Goal: Ask a question: Seek information or help from site administrators or community

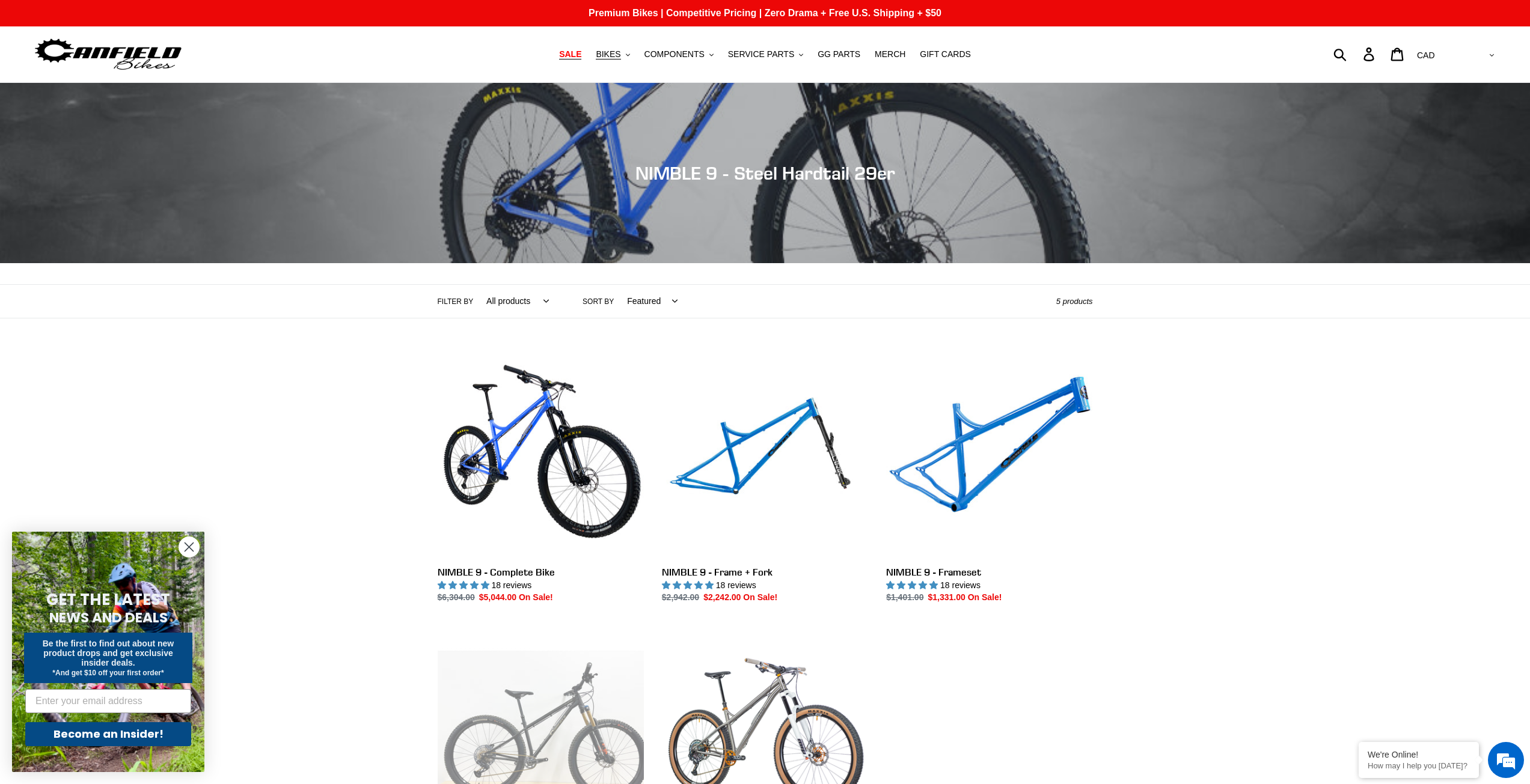
click at [581, 54] on span "SALE" at bounding box center [570, 54] width 22 height 11
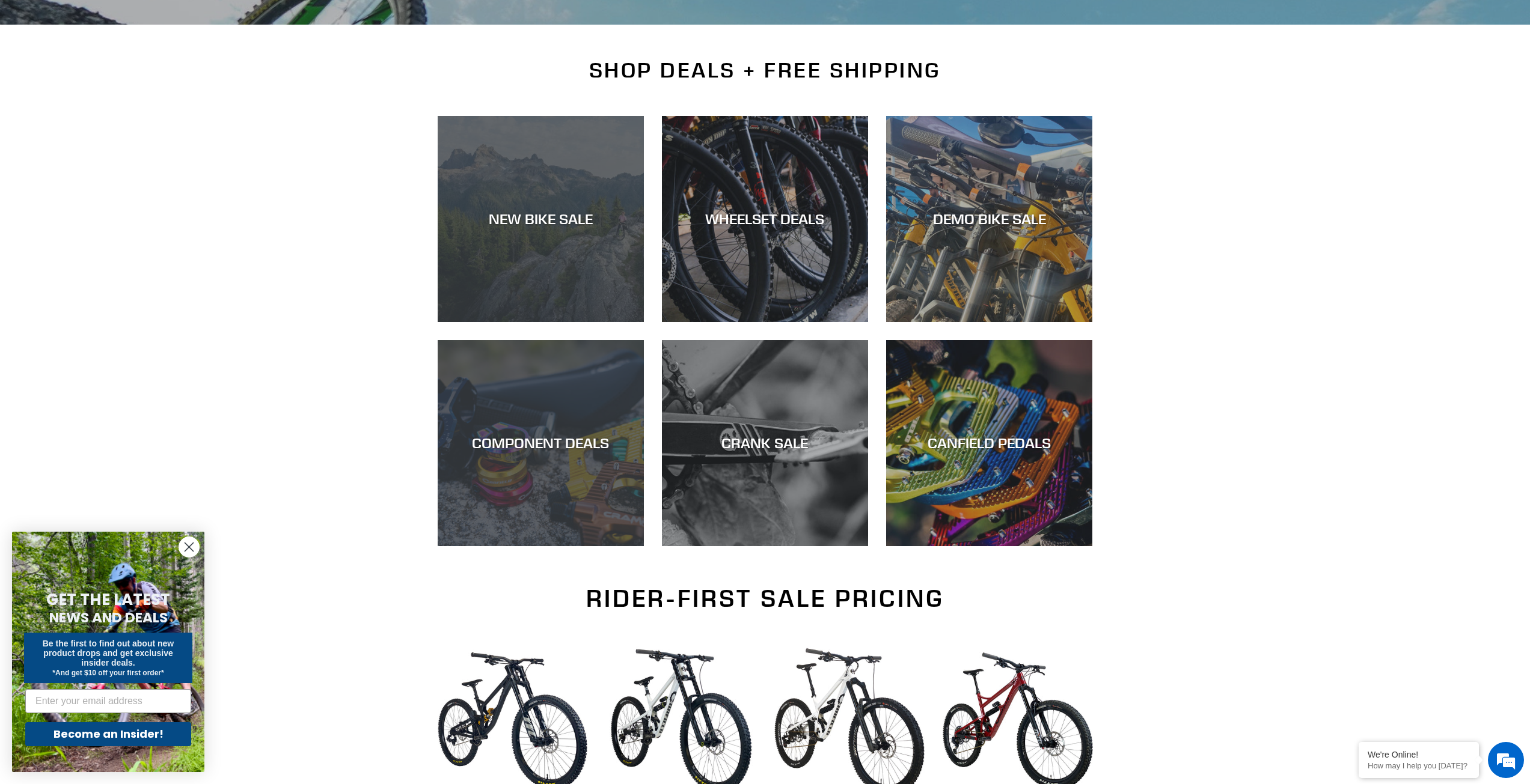
scroll to position [241, 0]
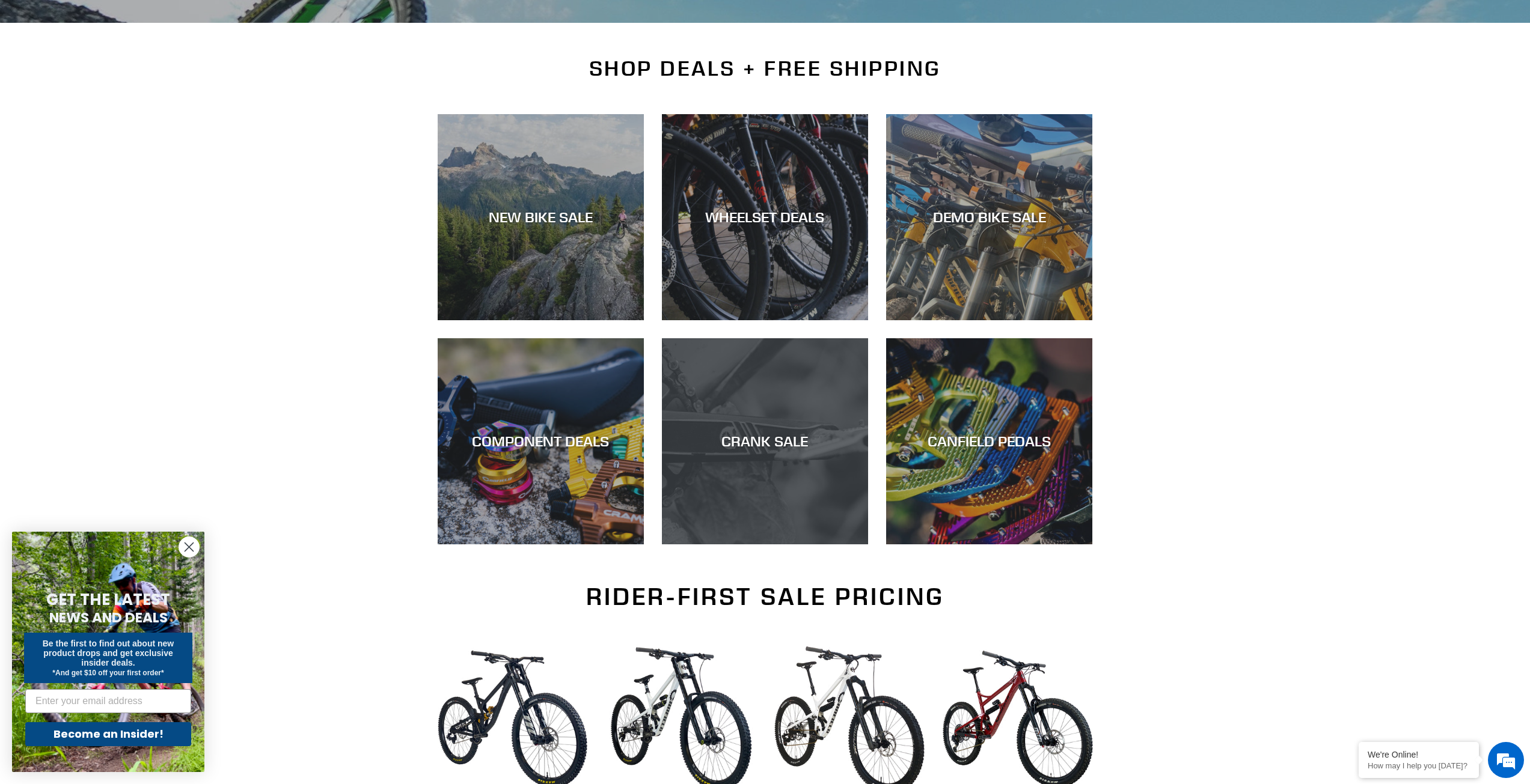
click at [787, 442] on div "CRANK SALE" at bounding box center [765, 441] width 206 height 17
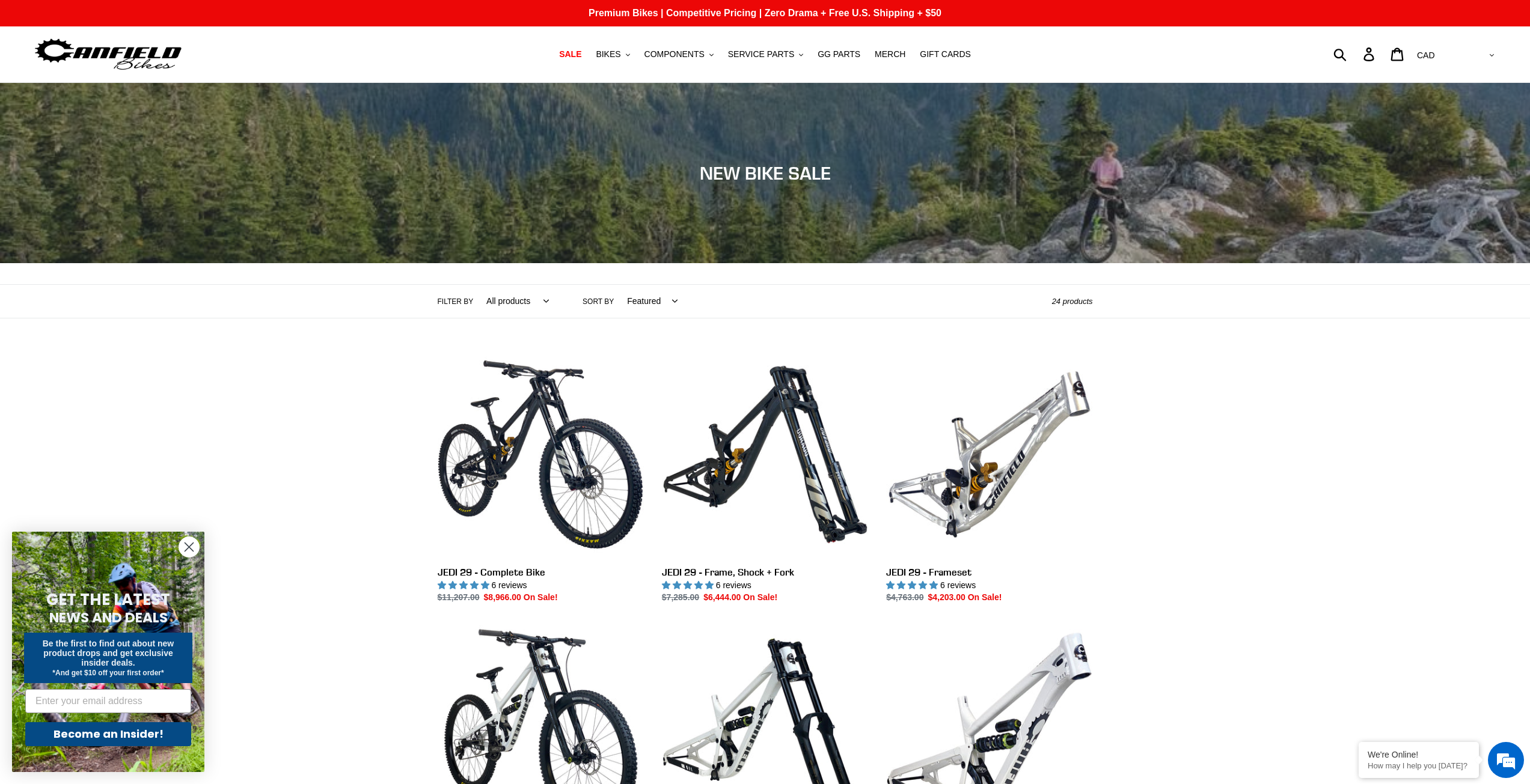
click at [1482, 53] on select "AED AFN ALL AMD ANG AUD AWG AZN BAM BBD BDT BGN BIF BND BOB BSD BWP BZD CAD CDF…" at bounding box center [1455, 55] width 85 height 22
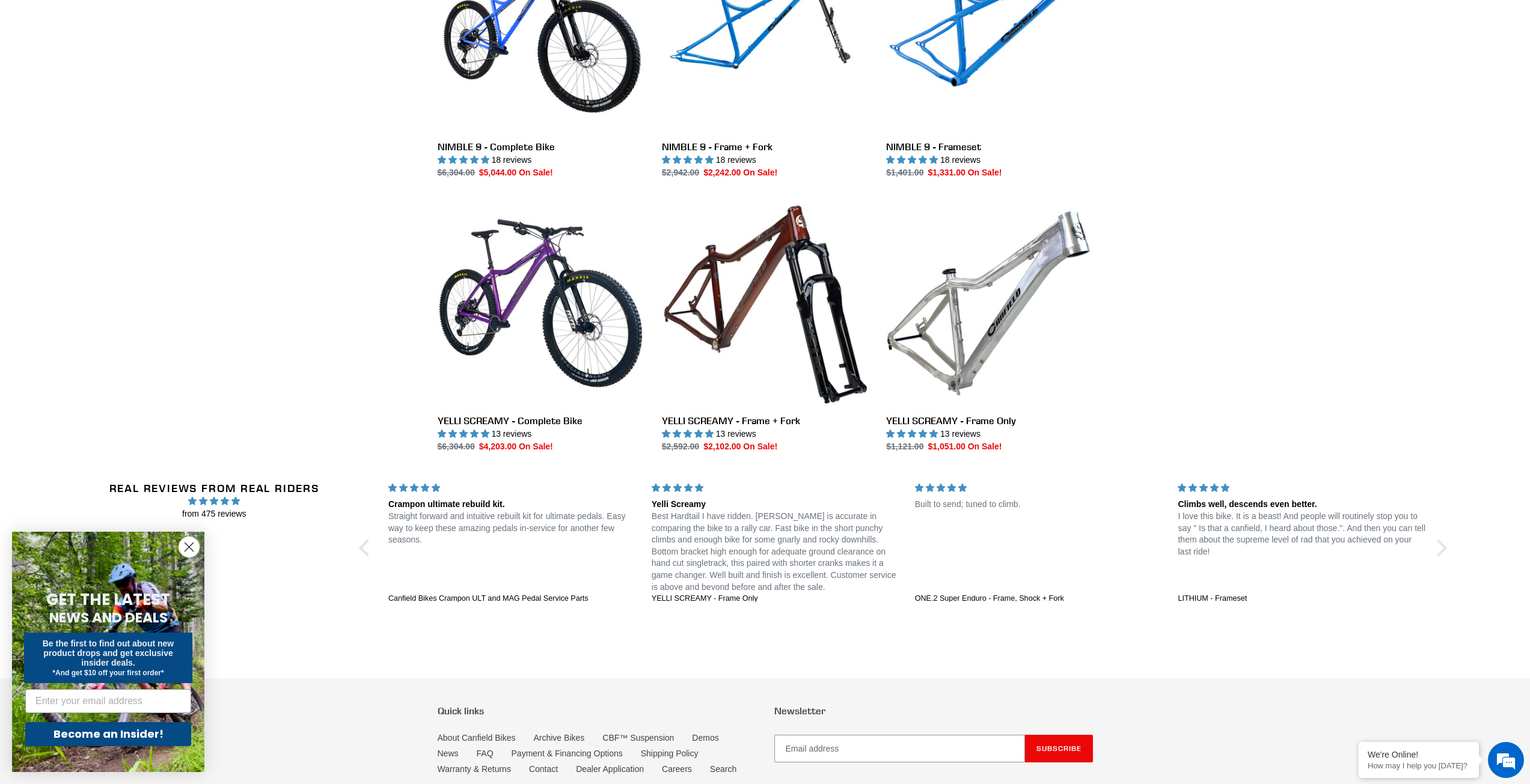
scroll to position [2186, 0]
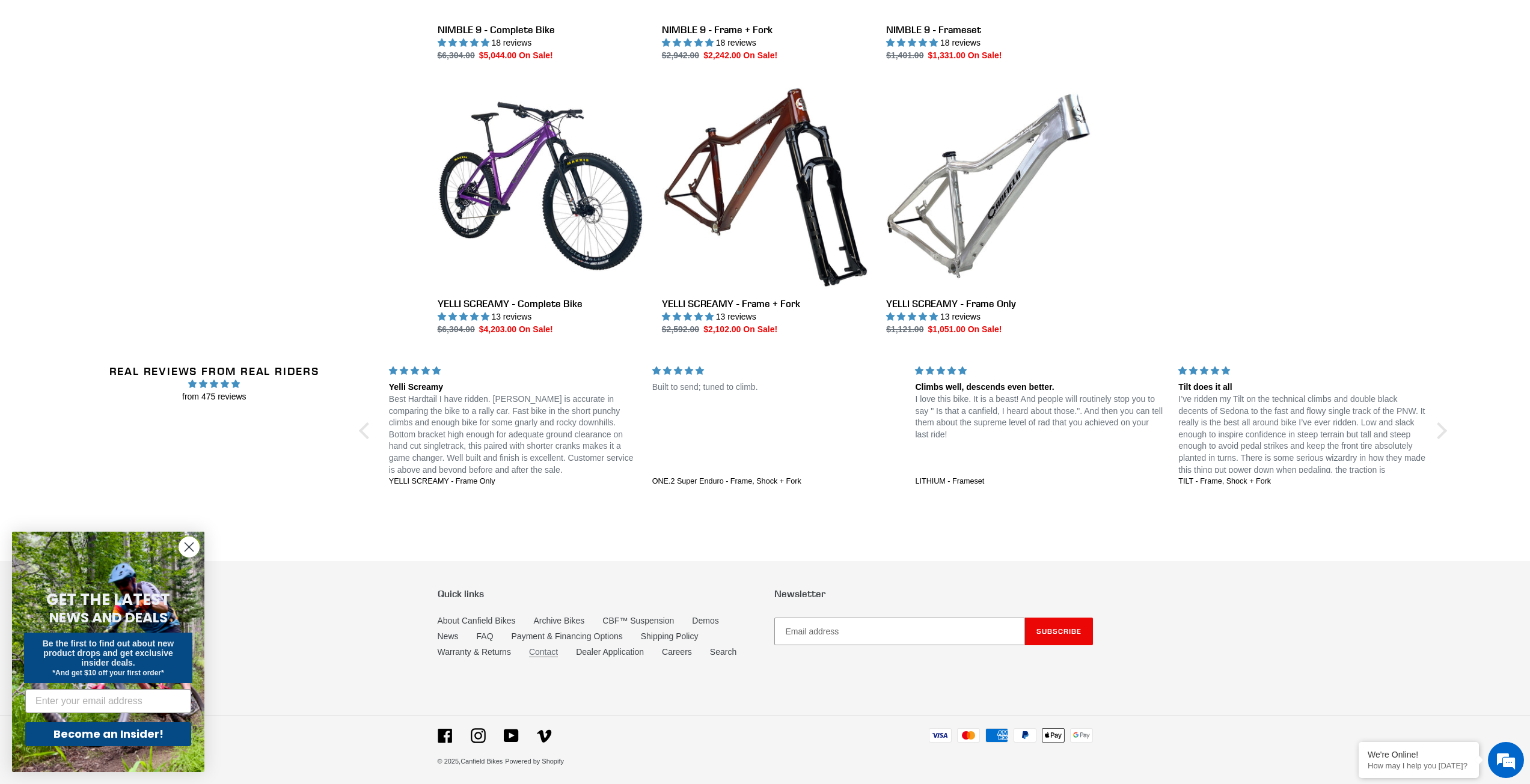
click at [547, 647] on link "Contact" at bounding box center [544, 652] width 29 height 11
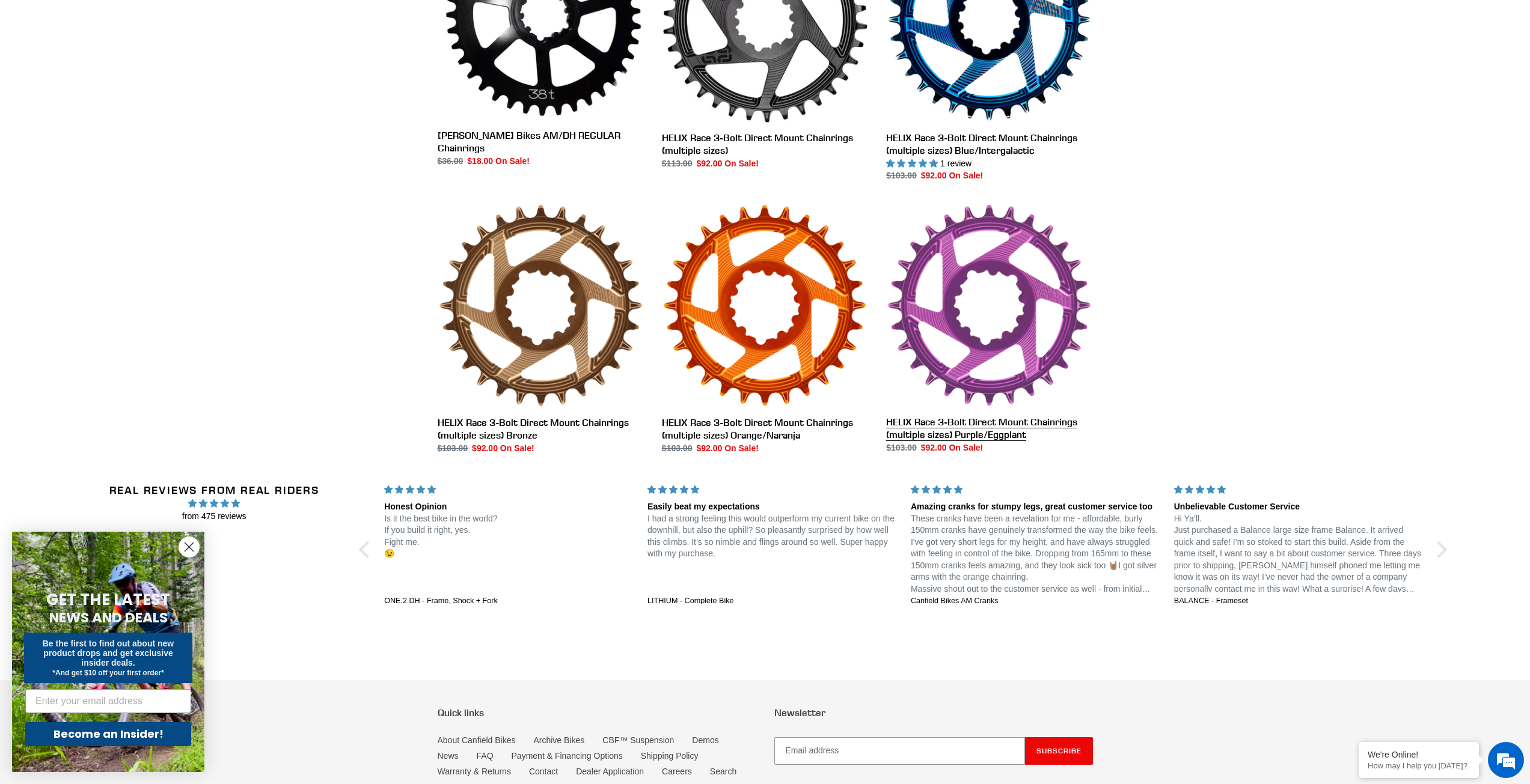
click at [1034, 421] on link "HELIX Race 3-Bolt Direct Mount Chainrings (multiple sizes) Purple/Eggplant" at bounding box center [989, 328] width 206 height 250
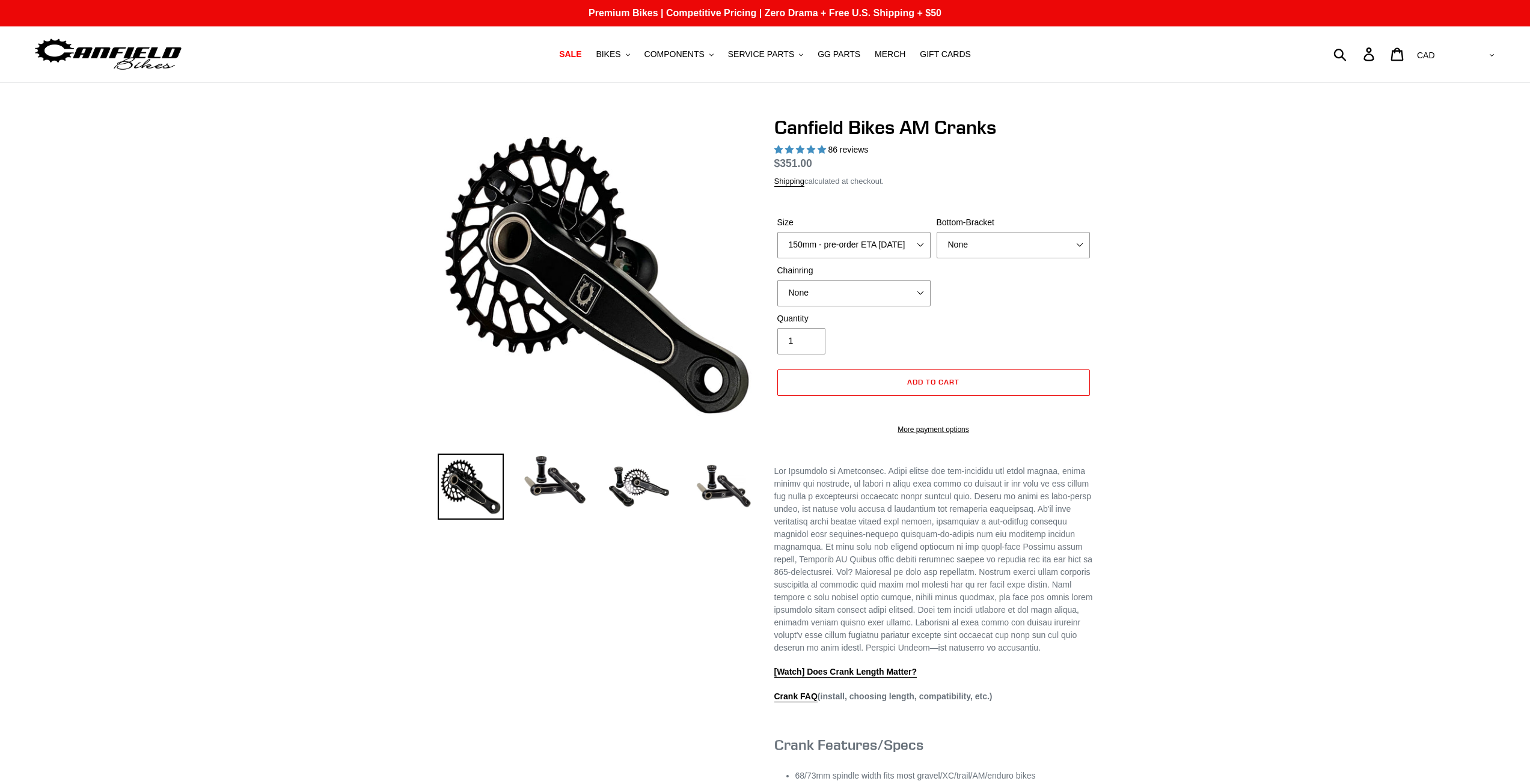
select select "highest-rating"
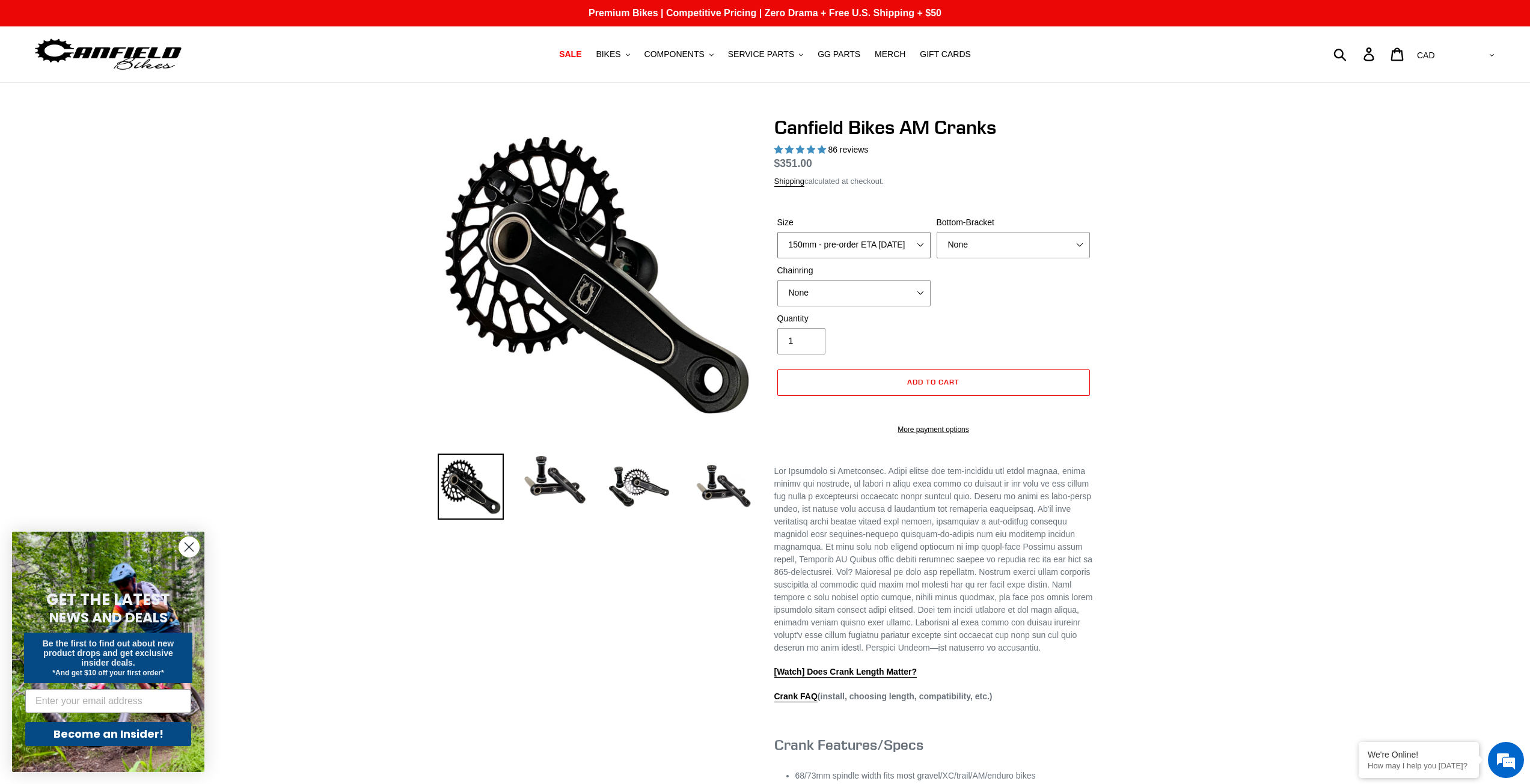
click at [855, 251] on select "150mm - pre-order ETA 9/30/25 155mm - pre-order ETA 9/30/25 160mm - pre-order E…" at bounding box center [854, 245] width 154 height 26
select select "160mm - pre-order ETA 9/30/25"
click at [777, 232] on select "150mm - pre-order ETA 9/30/25 155mm - pre-order ETA 9/30/25 160mm - pre-order E…" at bounding box center [854, 245] width 154 height 26
click at [1002, 247] on select "None BSA Threaded 68/73mm Press Fit PF92" at bounding box center [1013, 245] width 154 height 26
select select "BSA Threaded 68/73mm"
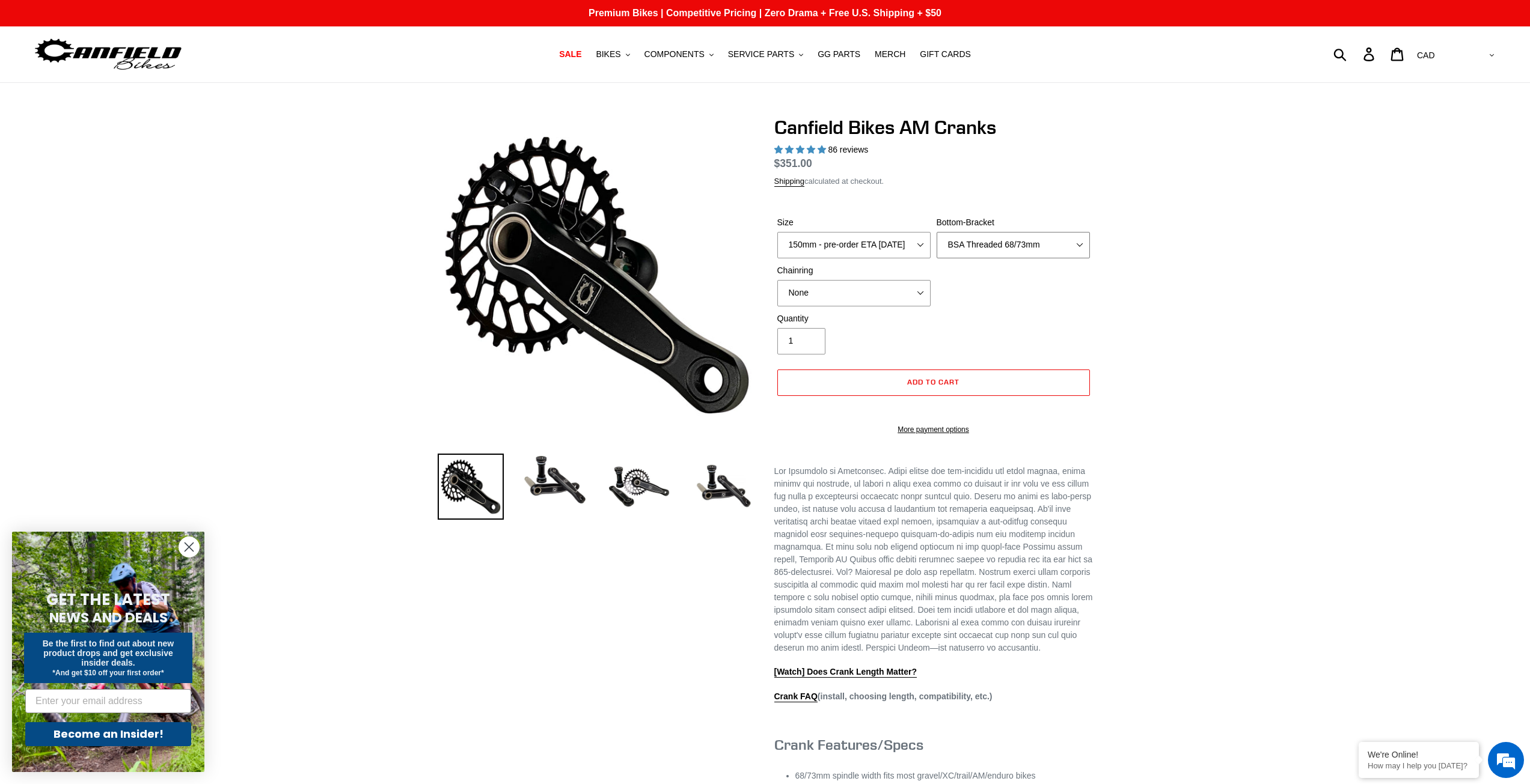
click at [936, 232] on select "None BSA Threaded 68/73mm Press Fit PF92" at bounding box center [1013, 245] width 154 height 26
click at [855, 293] on select "None 30t Round (Boost 148) 30t Oval (Boost 148) 32t Round (Boost 148) 32t Oval …" at bounding box center [854, 293] width 154 height 26
select select "30t Oval (Boost 148)"
click at [777, 280] on select "None 30t Round (Boost 148) 30t Oval (Boost 148) 32t Round (Boost 148) 32t Oval …" at bounding box center [854, 293] width 154 height 26
click at [1211, 618] on div "Previous slide" at bounding box center [765, 574] width 1530 height 916
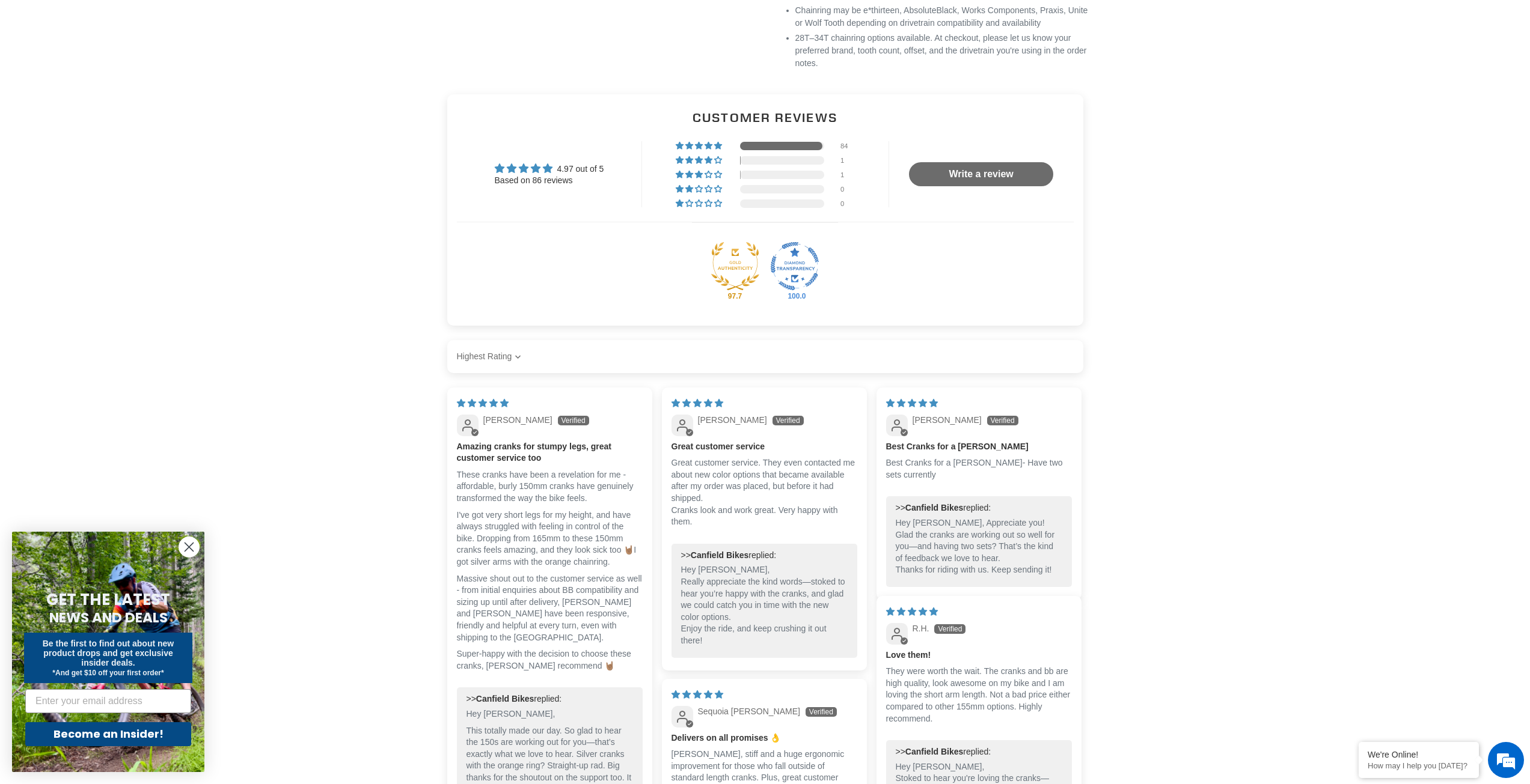
scroll to position [962, 0]
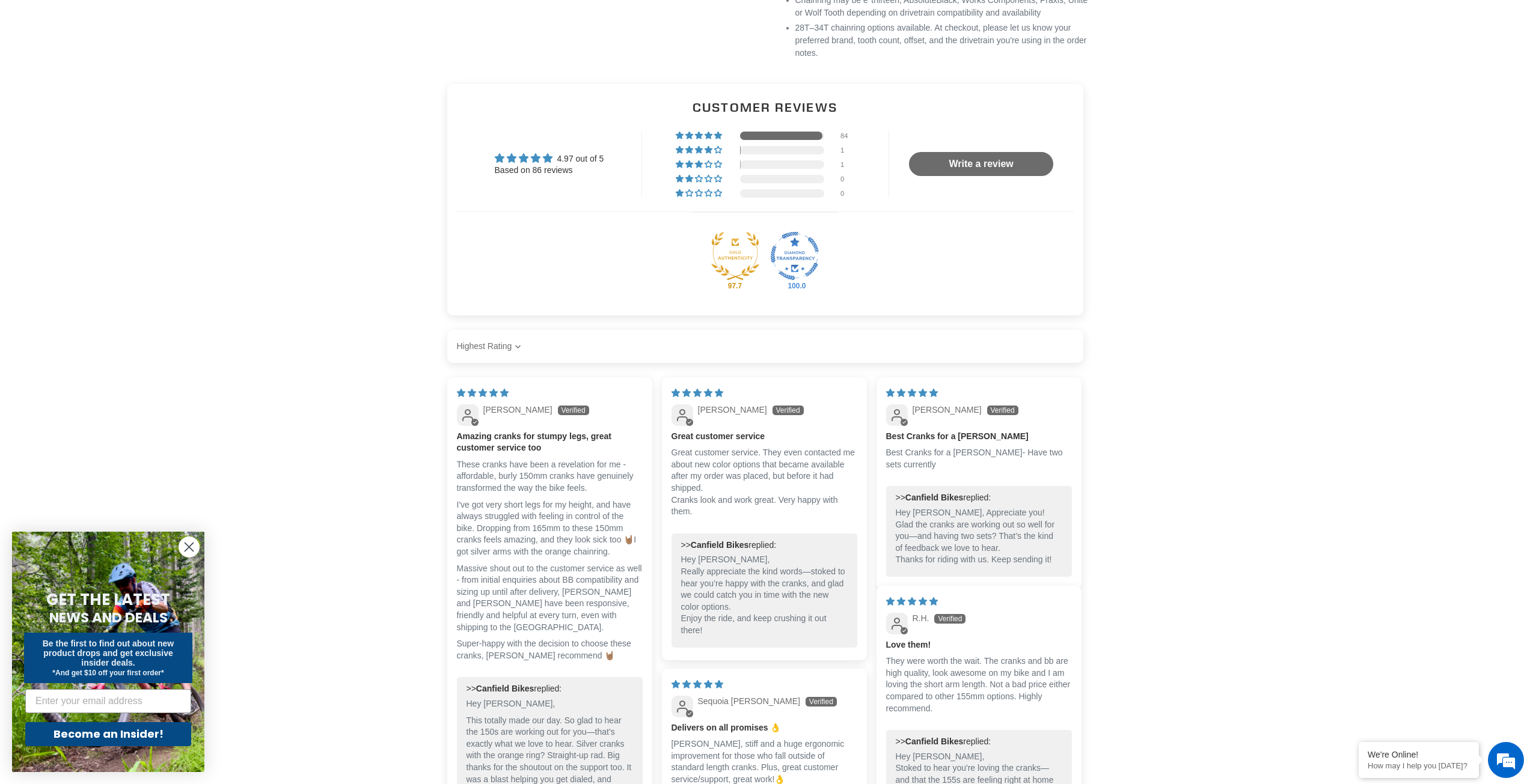
click at [1245, 602] on main "Previous slide" at bounding box center [765, 350] width 1530 height 2457
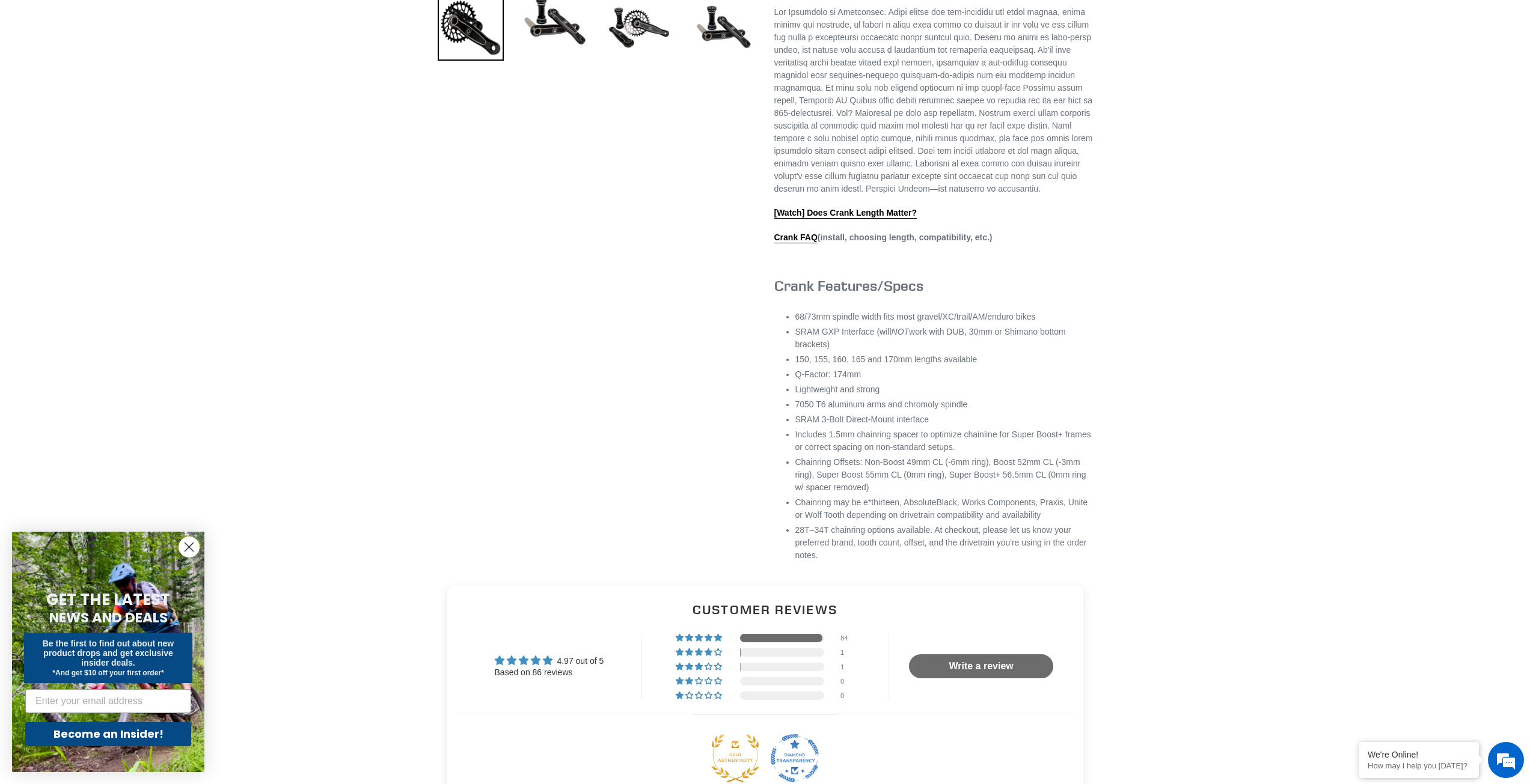
scroll to position [481, 0]
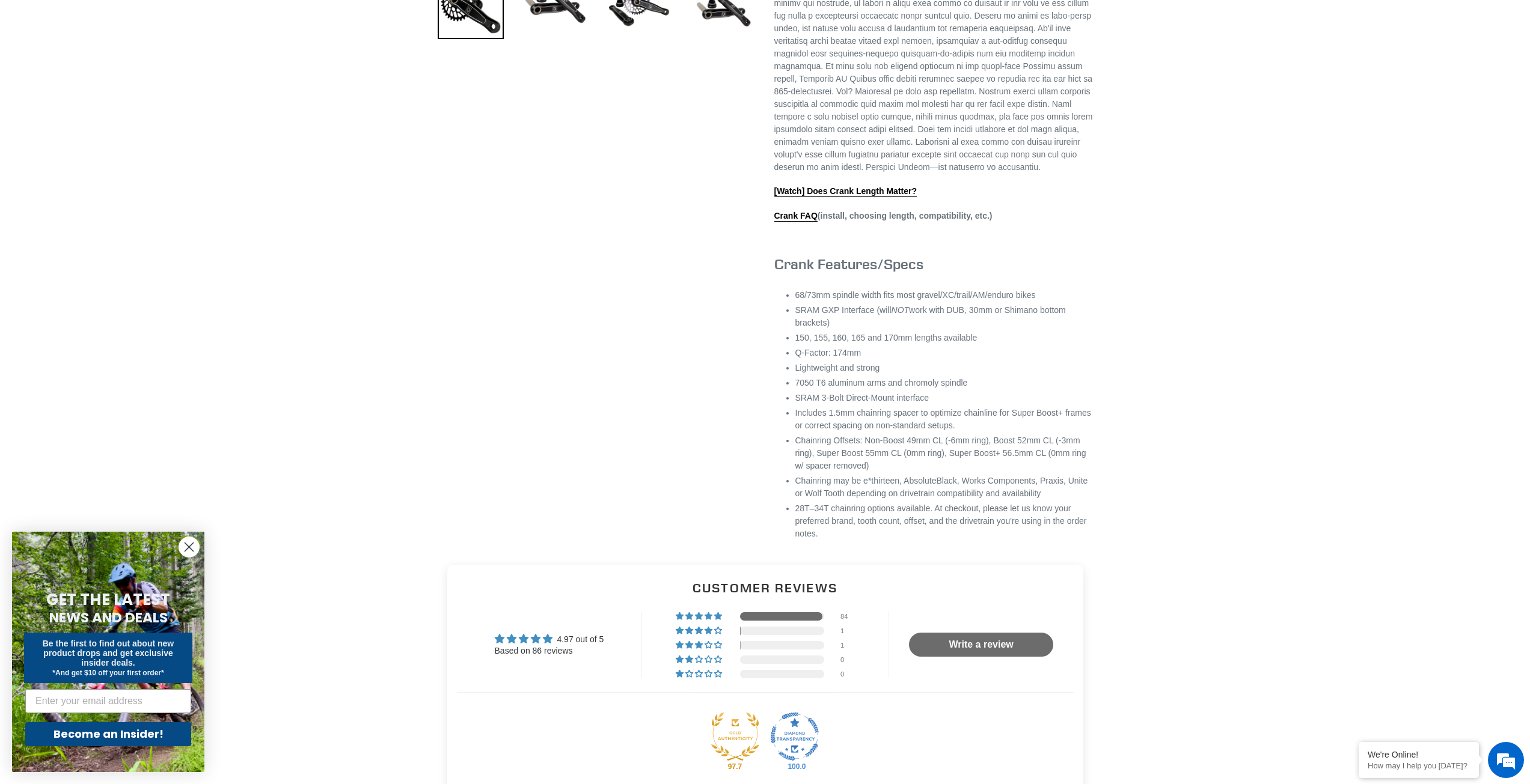
click at [1136, 354] on div "Previous slide" at bounding box center [765, 93] width 1530 height 916
click at [833, 197] on link "[Watch] Does Crank Length Matter?" at bounding box center [846, 191] width 143 height 11
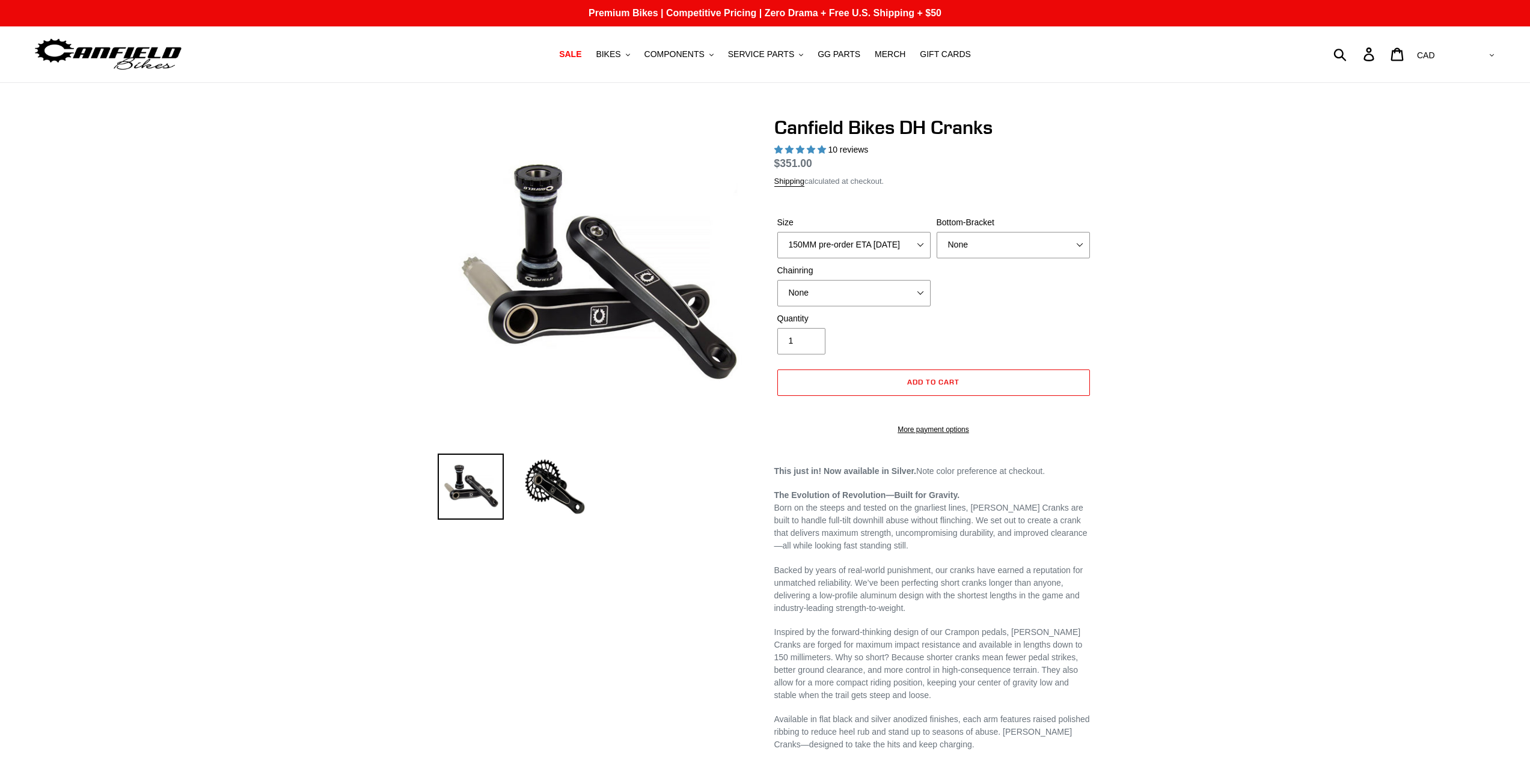
select select "highest-rating"
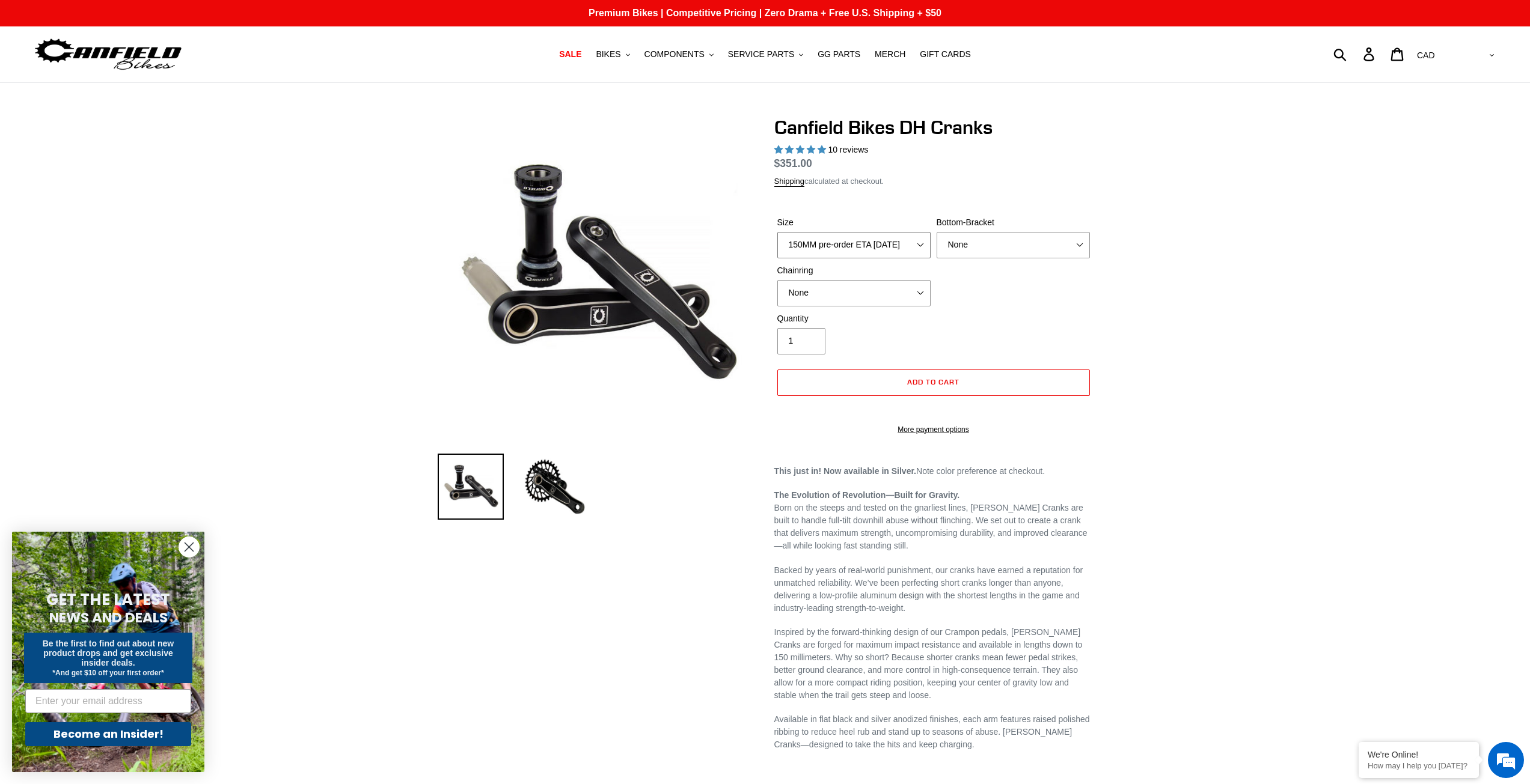
click at [885, 243] on select "150MM pre-order ETA [DATE] 155MM pre-order ETA [DATE] 160MM 165MM" at bounding box center [854, 245] width 154 height 26
select select "160MM"
click at [777, 232] on select "150MM pre-order ETA [DATE] 155MM pre-order ETA [DATE] 160MM 165MM" at bounding box center [854, 245] width 154 height 26
click at [974, 238] on select "None BSA Threaded 83mm" at bounding box center [1013, 245] width 154 height 26
select select "BSA Threaded 83mm"
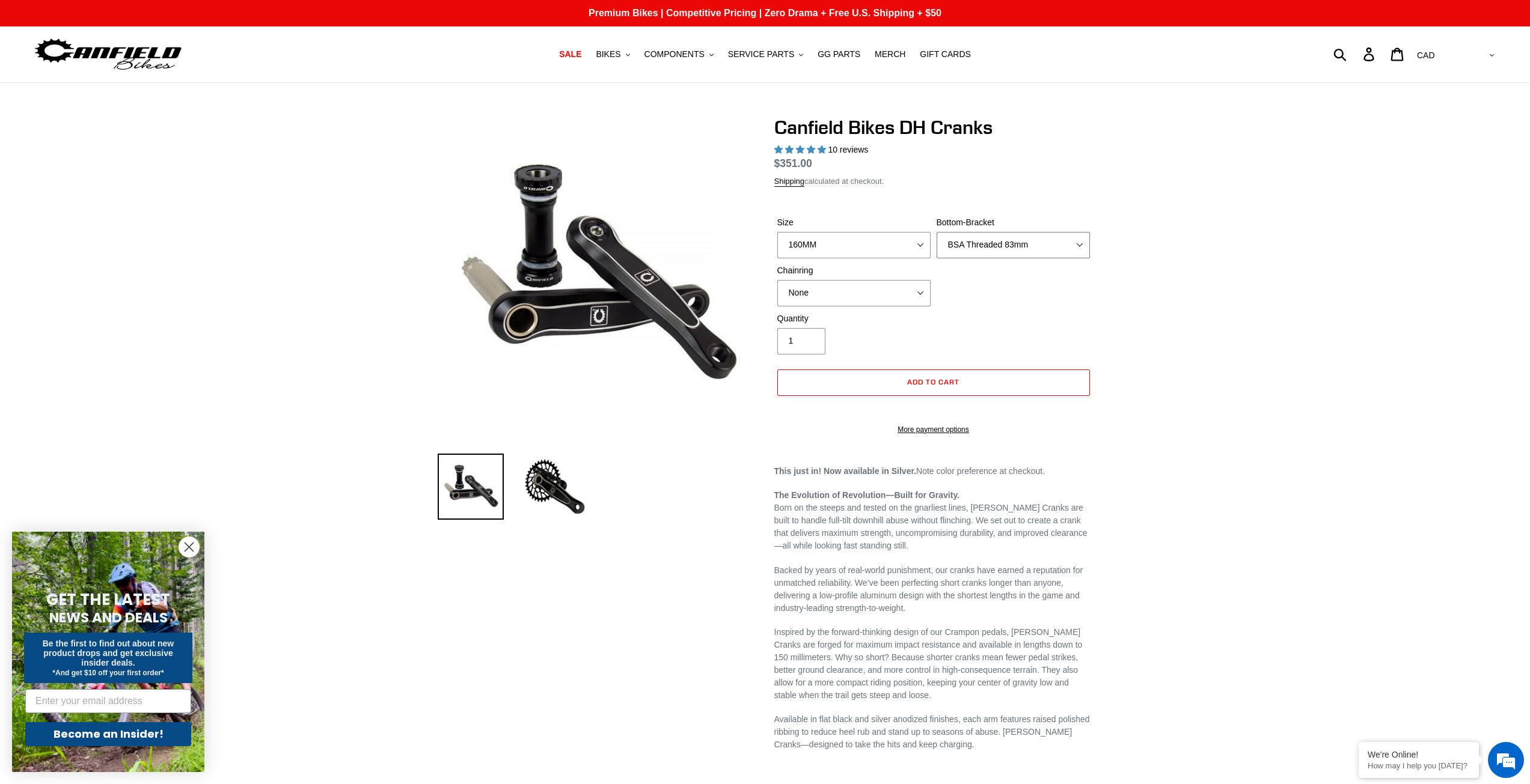
click at [936, 232] on select "None BSA Threaded 83mm" at bounding box center [1013, 245] width 154 height 26
click at [840, 300] on select "None 34t Round" at bounding box center [854, 293] width 154 height 26
click at [777, 280] on select "None 34t Round" at bounding box center [854, 293] width 154 height 26
click at [844, 288] on select "None 34t Round" at bounding box center [854, 293] width 154 height 26
select select "None"
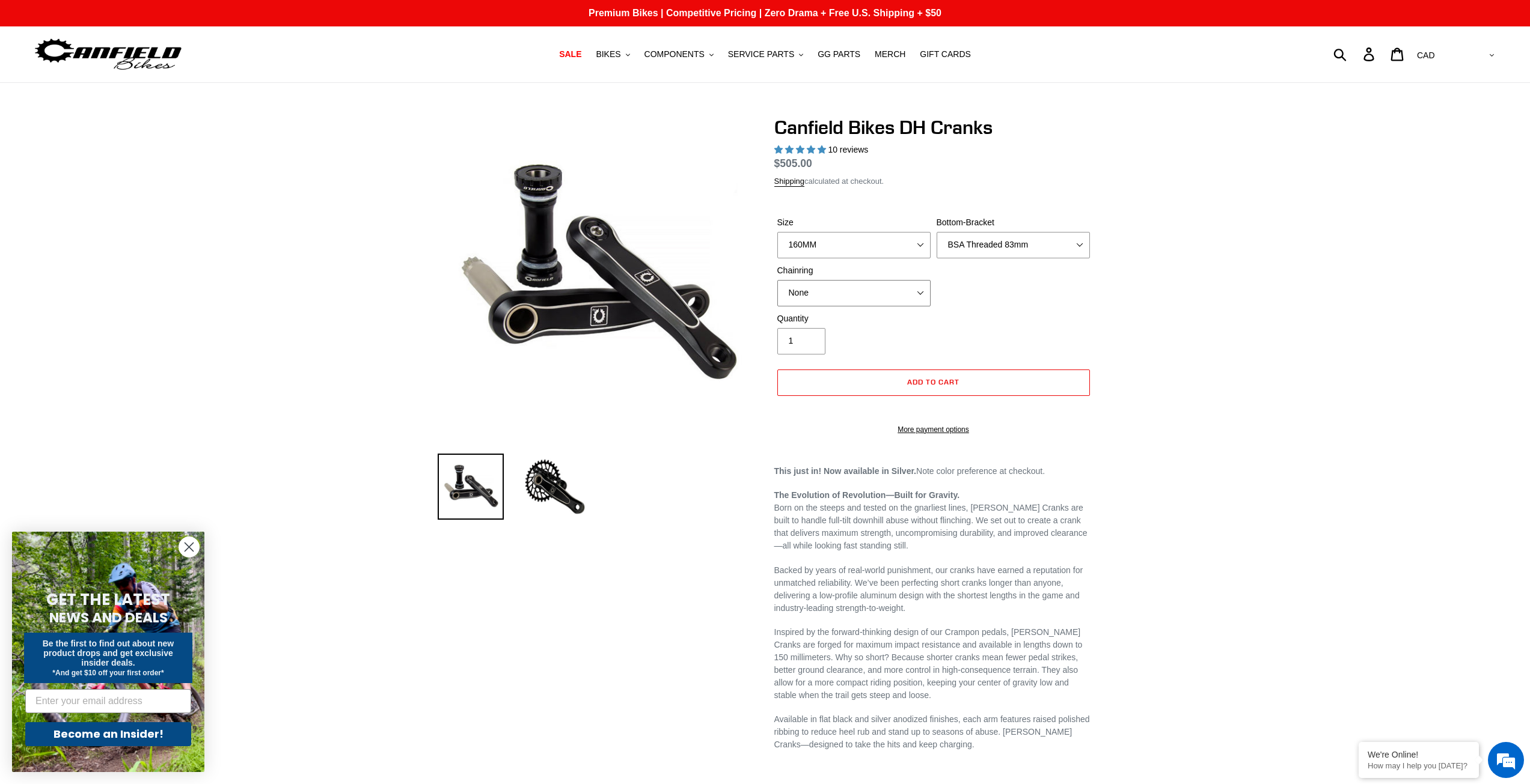
click at [777, 280] on select "None 34t Round" at bounding box center [854, 293] width 154 height 26
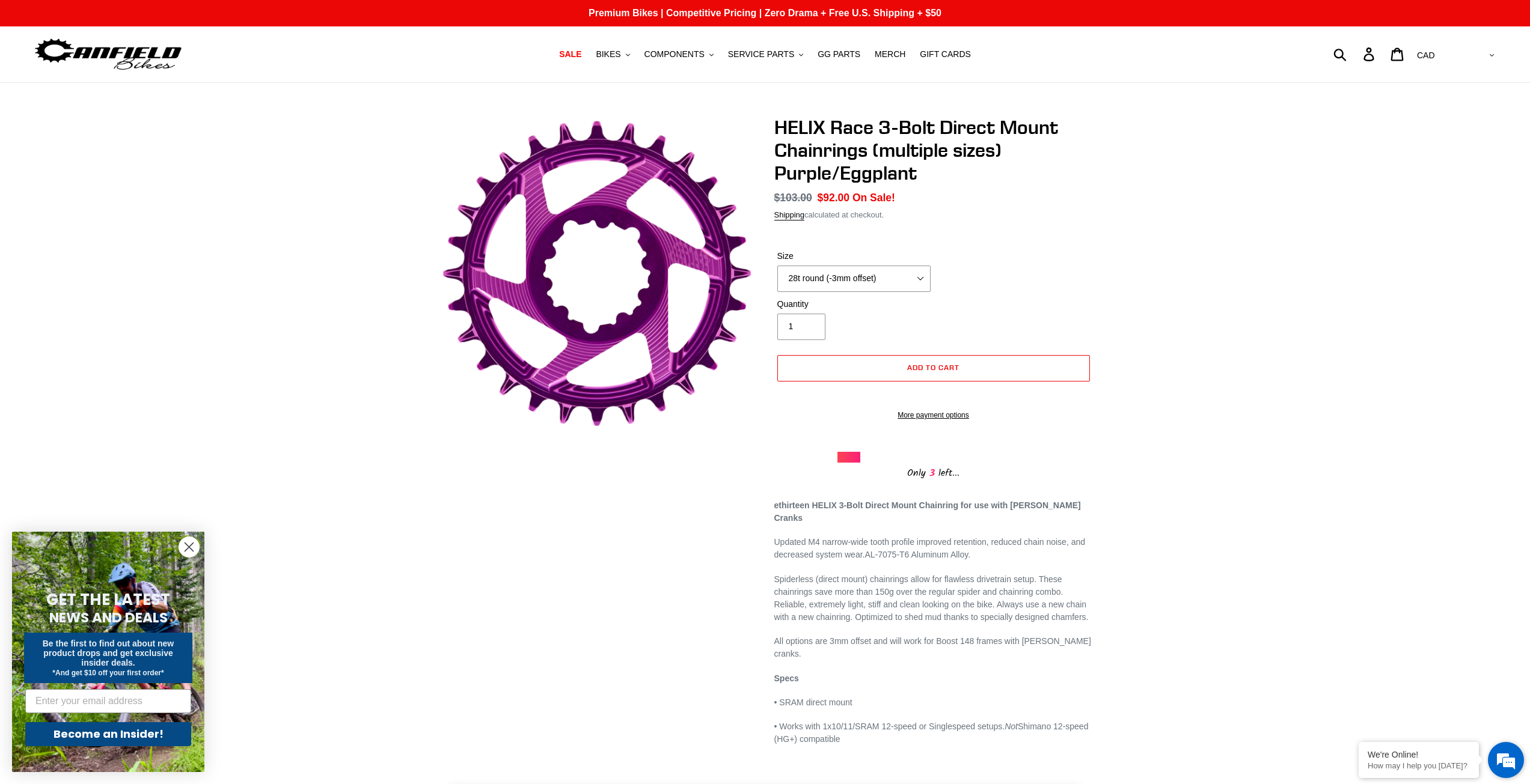
click at [1504, 754] on em at bounding box center [1506, 760] width 33 height 33
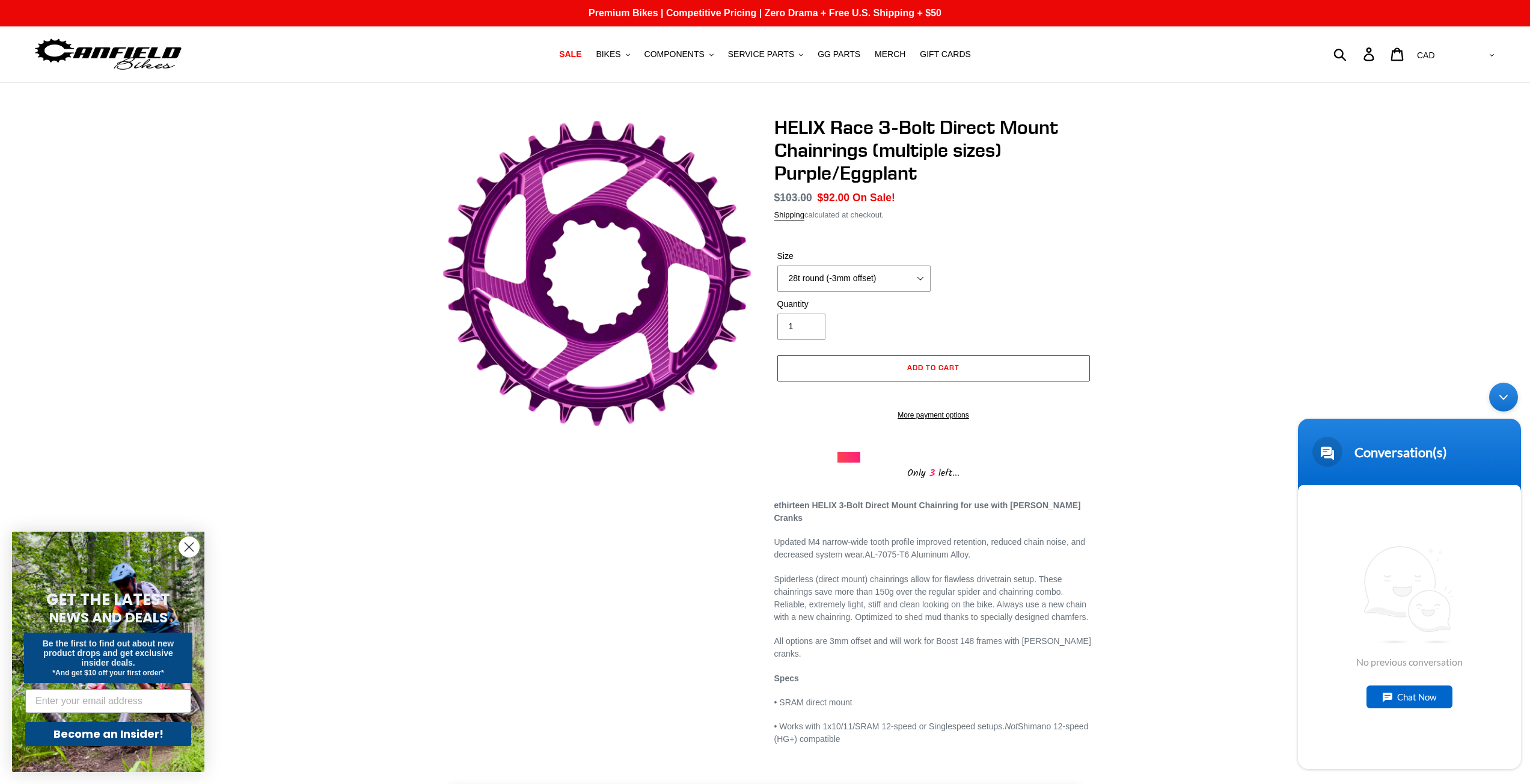
click at [1421, 699] on div "Chat Now" at bounding box center [1410, 697] width 86 height 23
click at [1438, 744] on textarea "Hi there, I have never purchased anything from Canfield before so forgive my ig…" at bounding box center [1410, 726] width 223 height 42
type textarea "Hi there, I have never purchased anything from Canfield before so forgive my ig…"
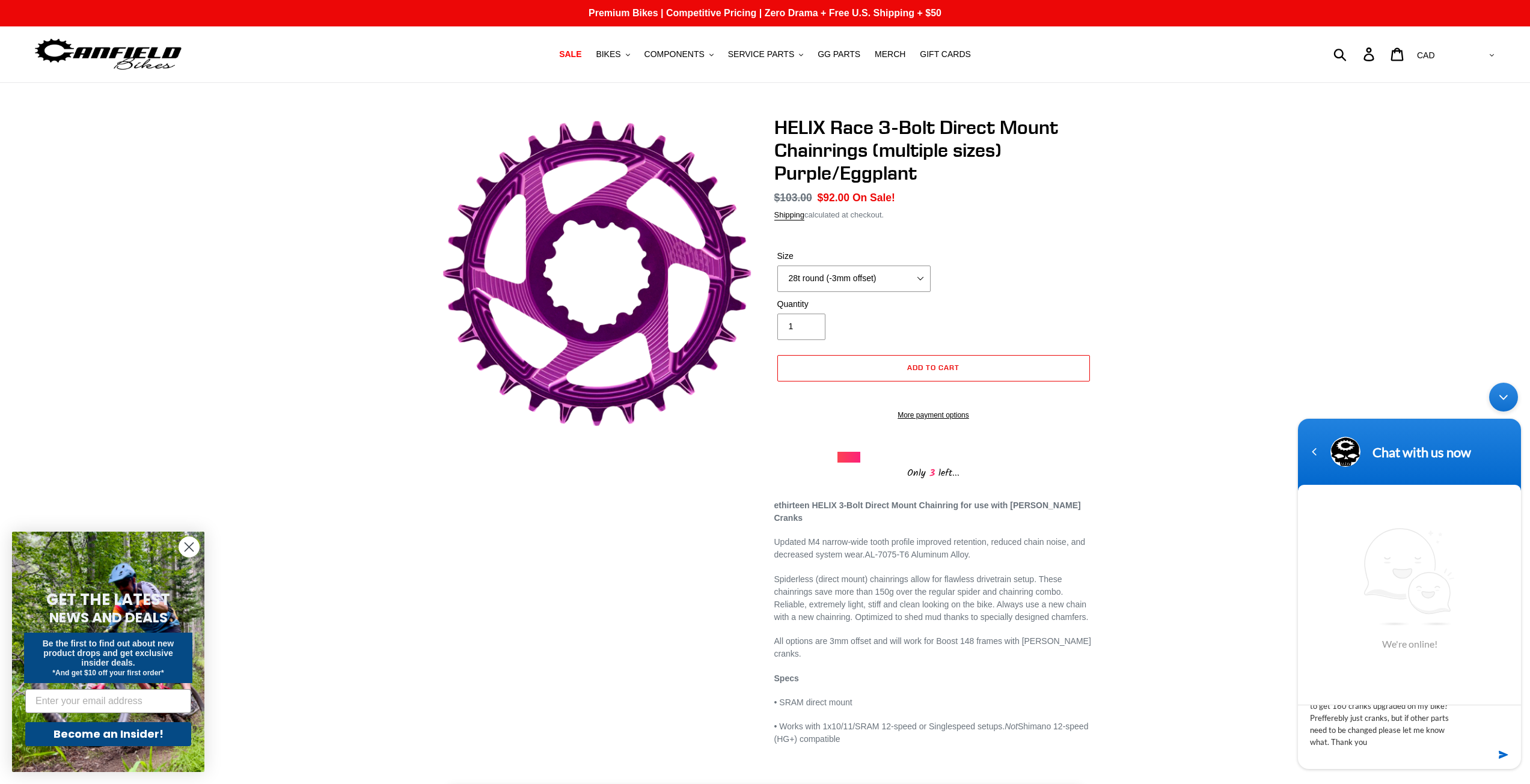
click at [1504, 758] on em at bounding box center [1504, 754] width 11 height 16
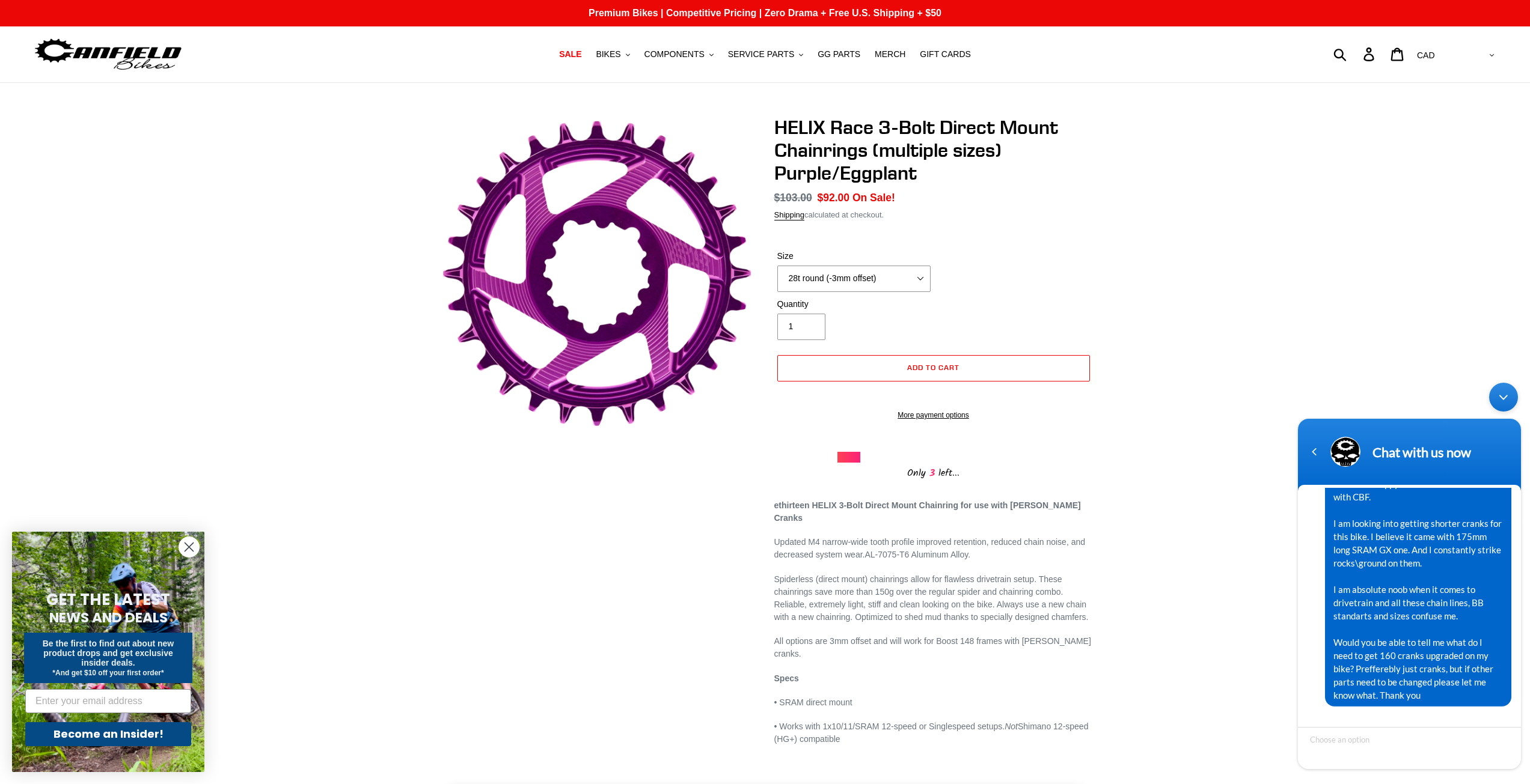
scroll to position [232, 0]
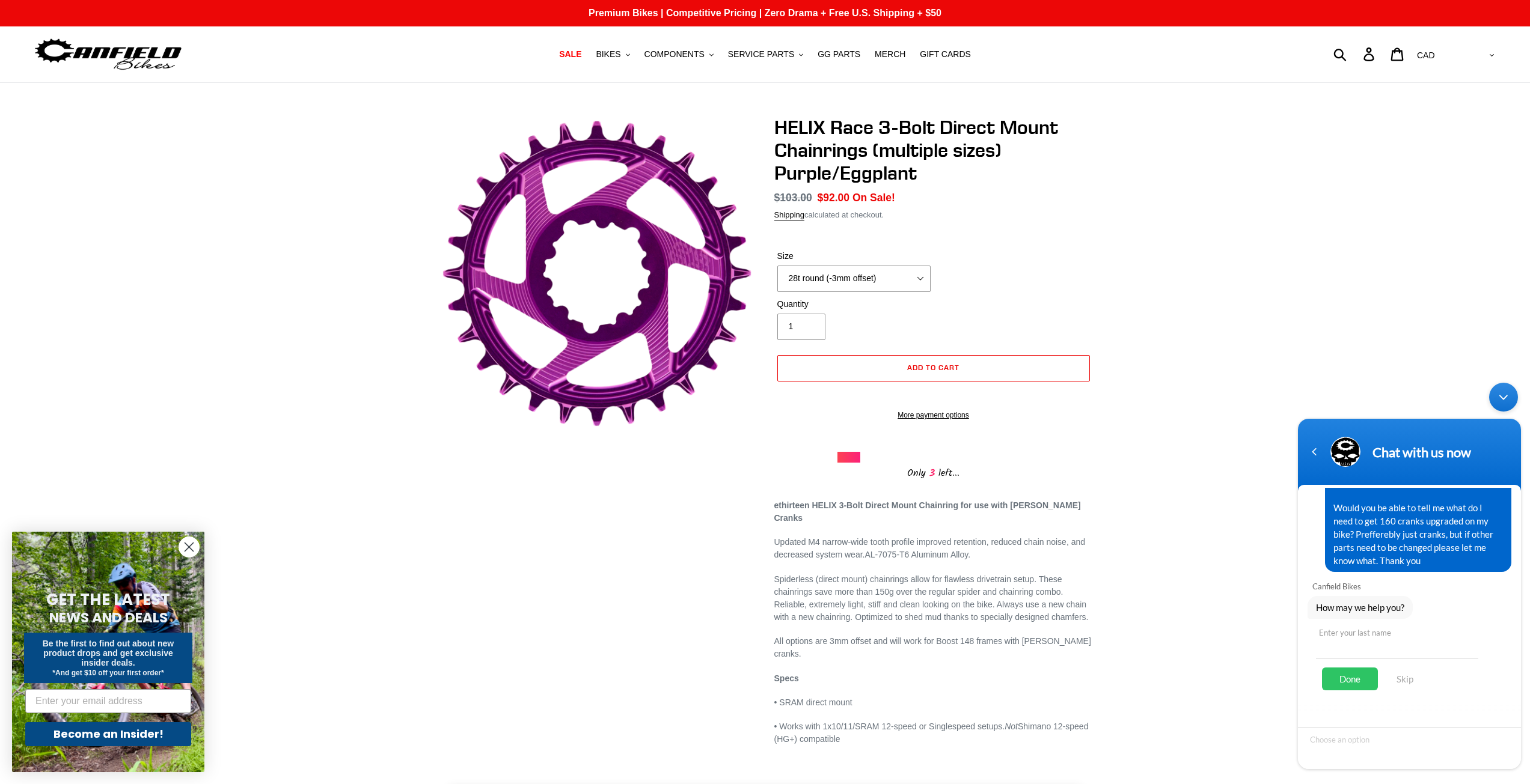
click at [1413, 648] on input "text" at bounding box center [1397, 644] width 162 height 29
type input "[PERSON_NAME]"
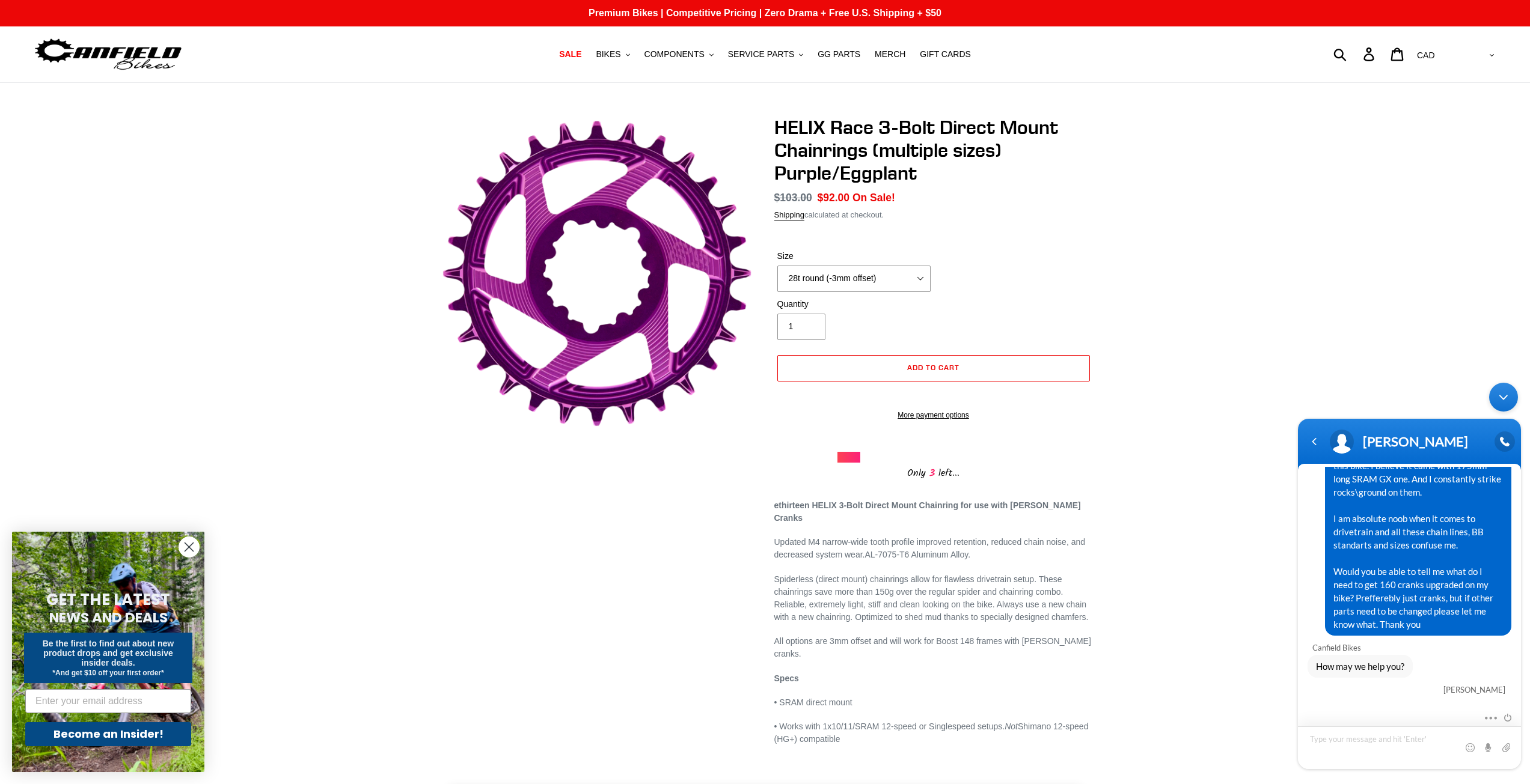
scroll to position [148, 0]
click at [1359, 518] on span "Hi there, I have never purchased anything from Canfield before so forgive my ig…" at bounding box center [1418, 491] width 170 height 278
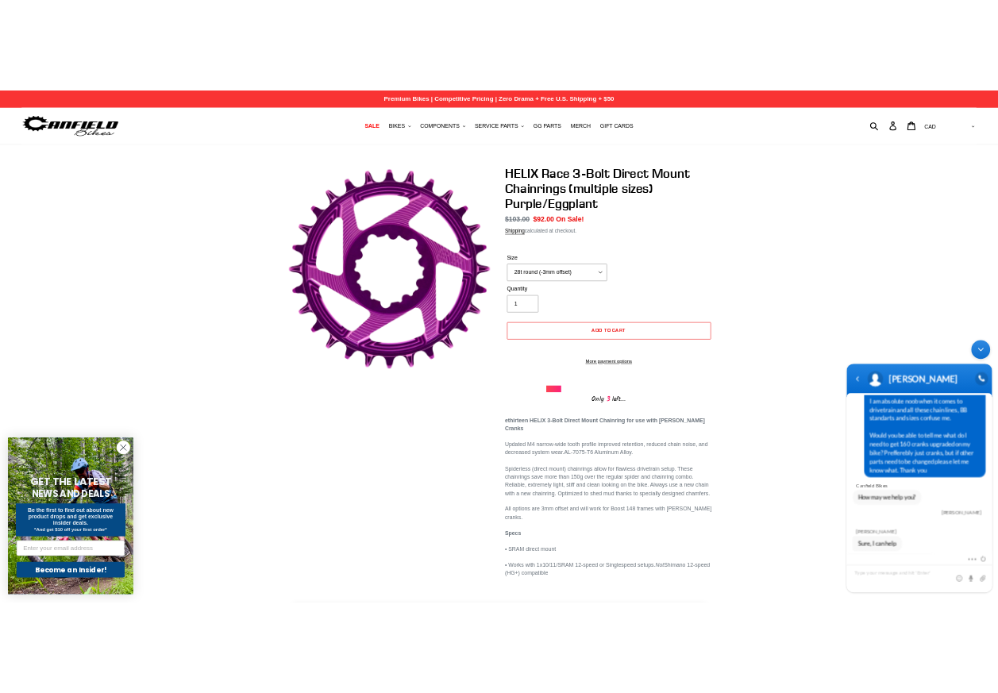
scroll to position [284, 0]
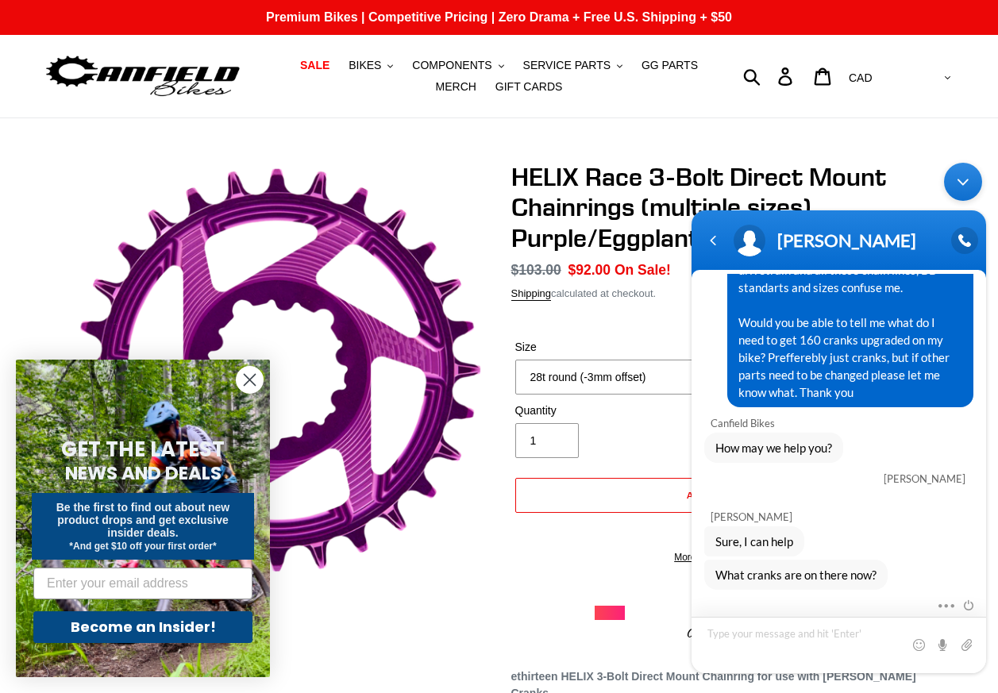
click at [799, 638] on textarea "Type your message and hit 'Enter'" at bounding box center [839, 645] width 295 height 56
type textarea "SRAM GX, stock"
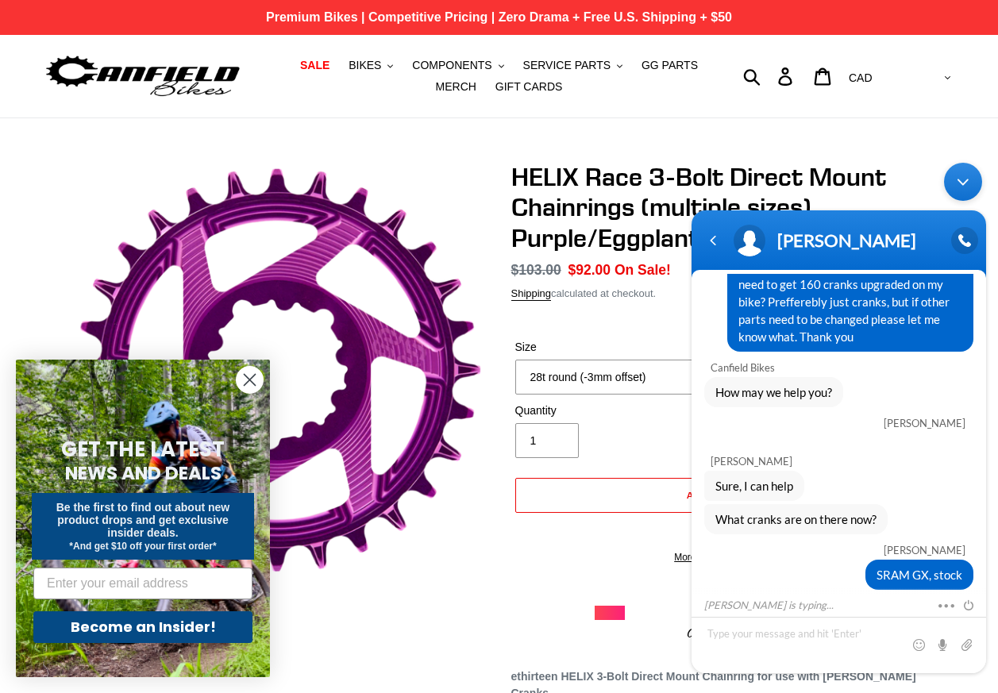
scroll to position [395, 0]
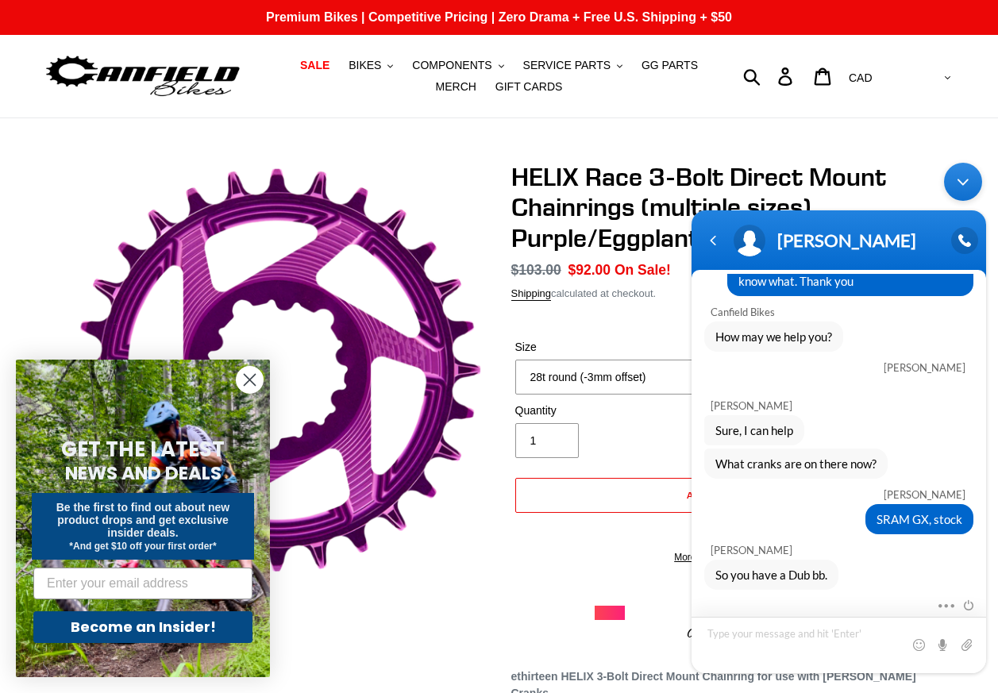
click at [751, 650] on textarea "Type your message and hit 'Enter'" at bounding box center [839, 645] width 295 height 56
type textarea "yes"
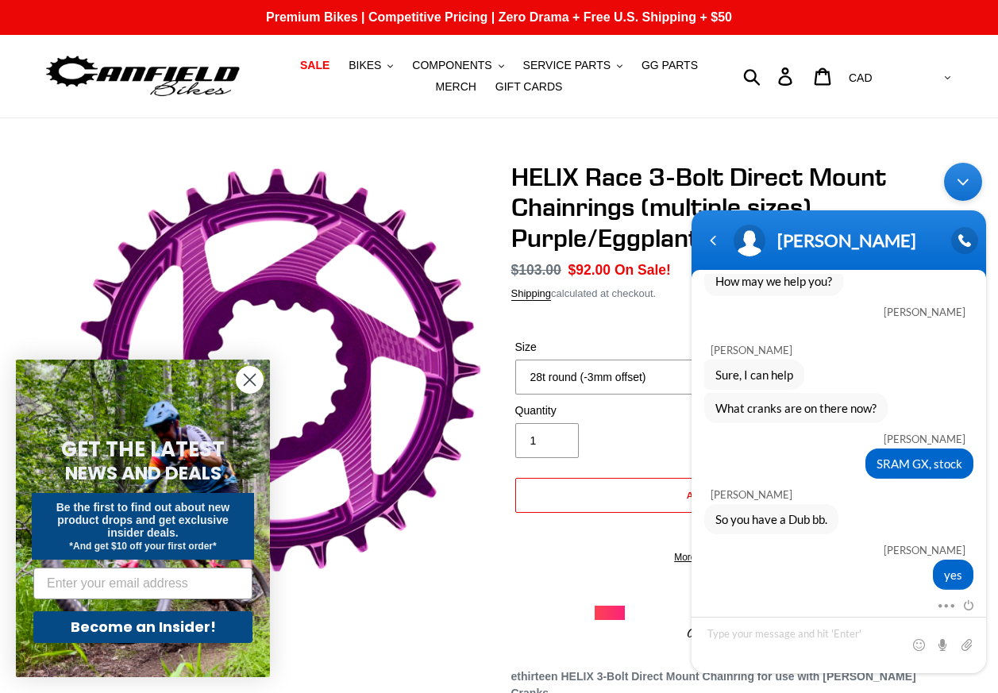
scroll to position [523, 0]
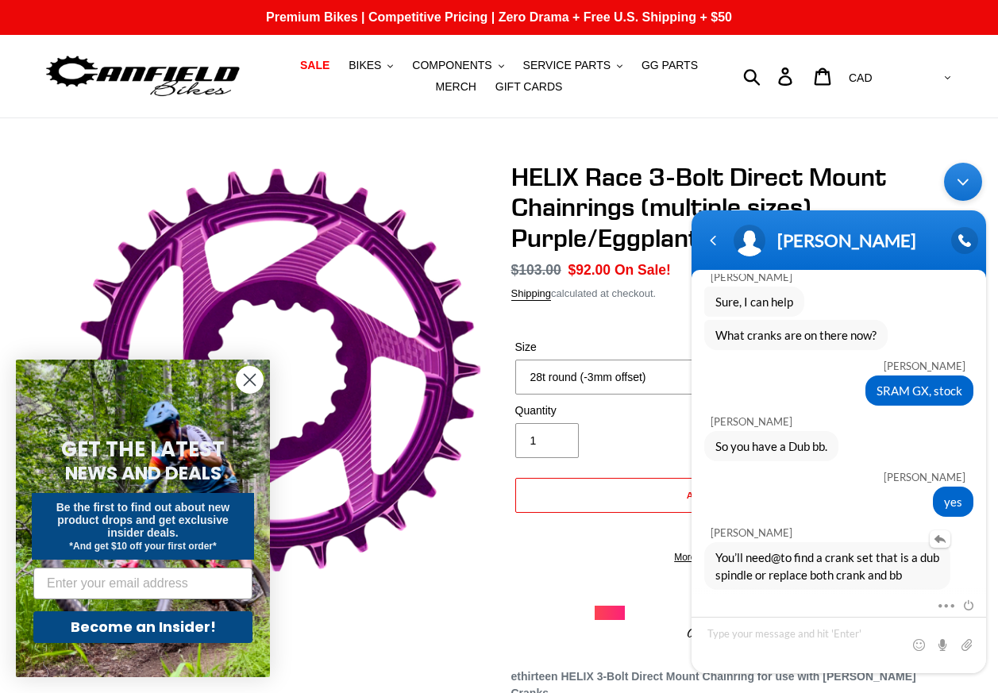
click at [848, 572] on span "You’ll need@to find a crank set that is a dub spindle or replace both crank and…" at bounding box center [828, 566] width 224 height 35
click at [850, 637] on textarea "Type your message and hit 'Enter'" at bounding box center [839, 645] width 295 height 56
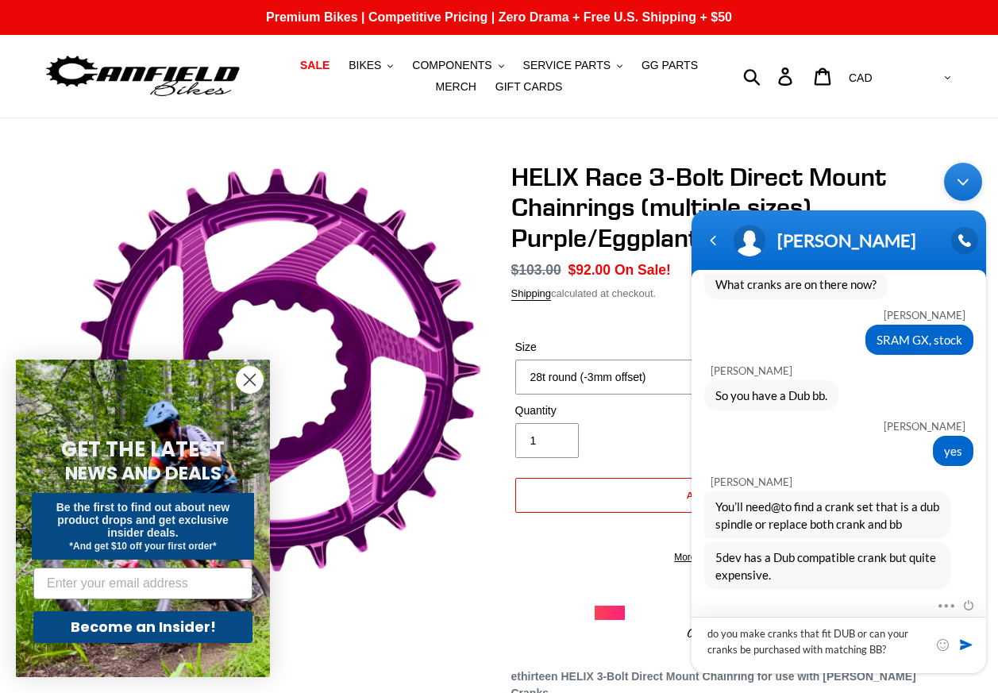
type textarea "do you make cranks that fit DUB or can your cranks be purchased with matching B…"
click at [969, 646] on span at bounding box center [967, 645] width 16 height 16
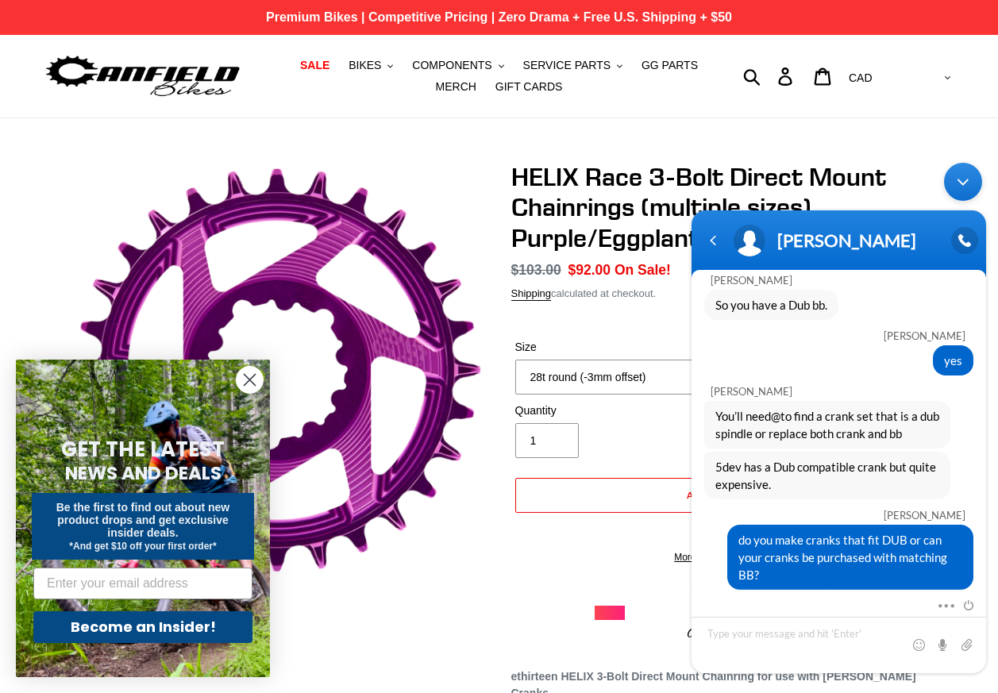
scroll to position [755, 0]
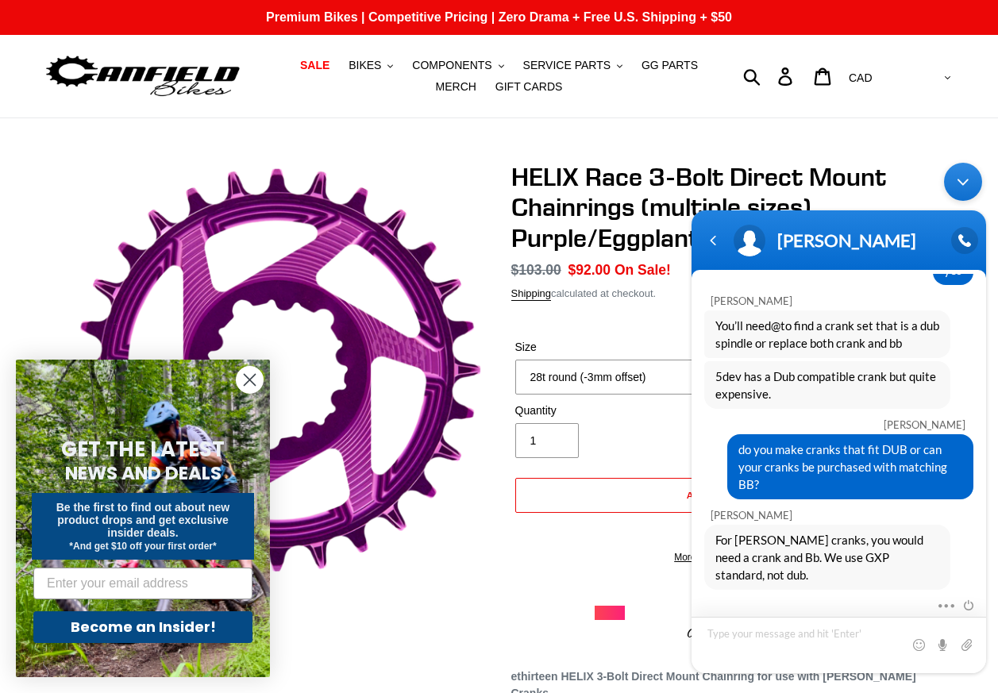
click at [844, 642] on textarea "Type your message and hit 'Enter'" at bounding box center [839, 645] width 295 height 56
type textarea "will I need new chainring as well?"
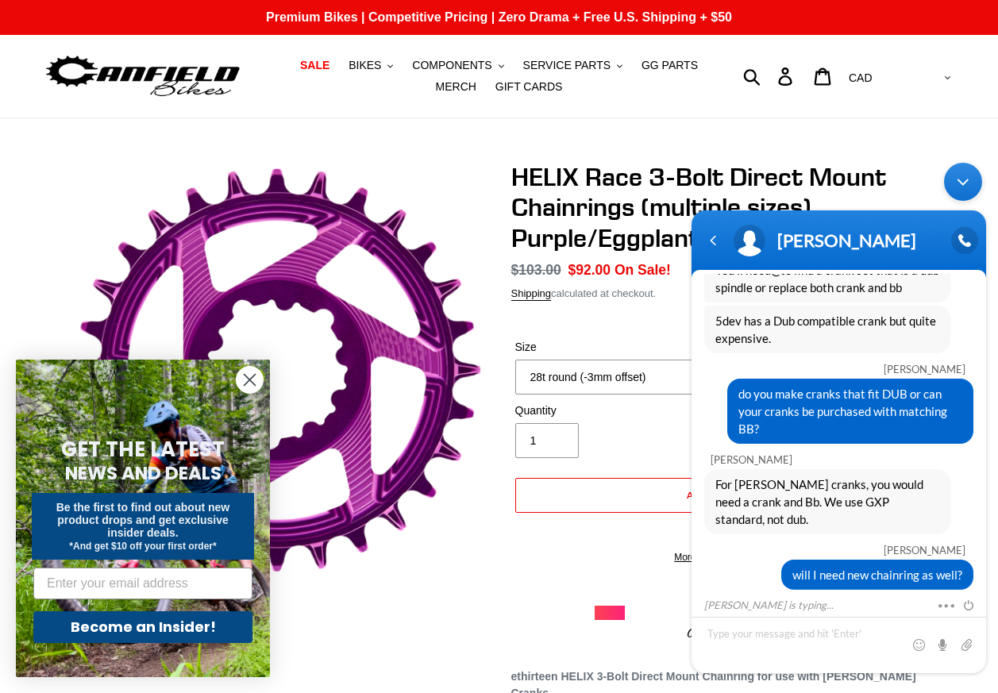
scroll to position [919, 0]
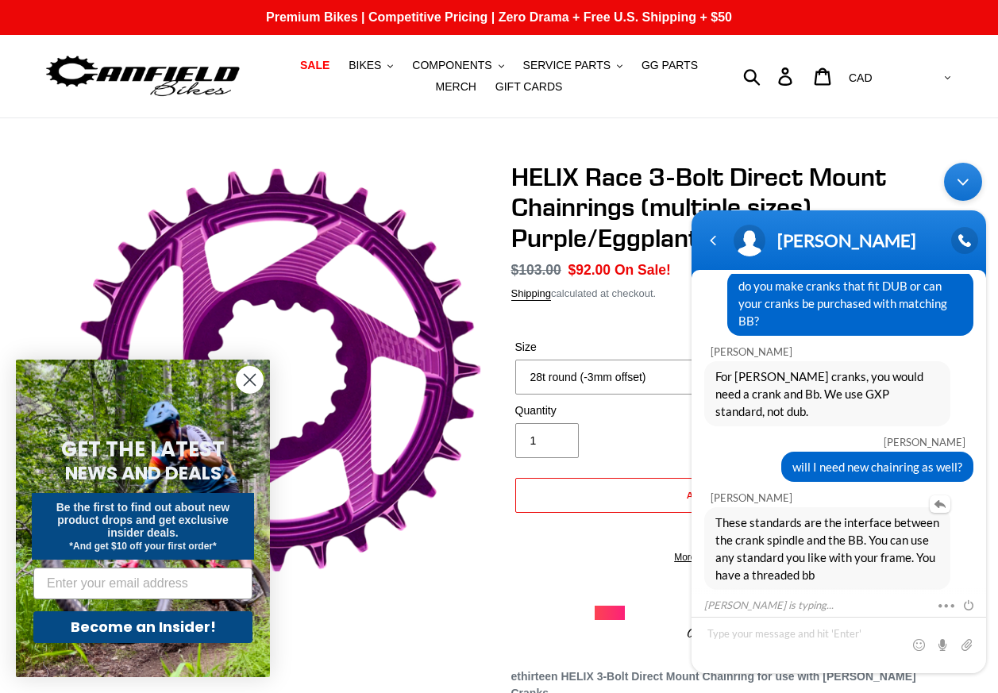
click at [752, 543] on span "These standards are the interface between the crank spindle and the BB. You can…" at bounding box center [828, 549] width 224 height 70
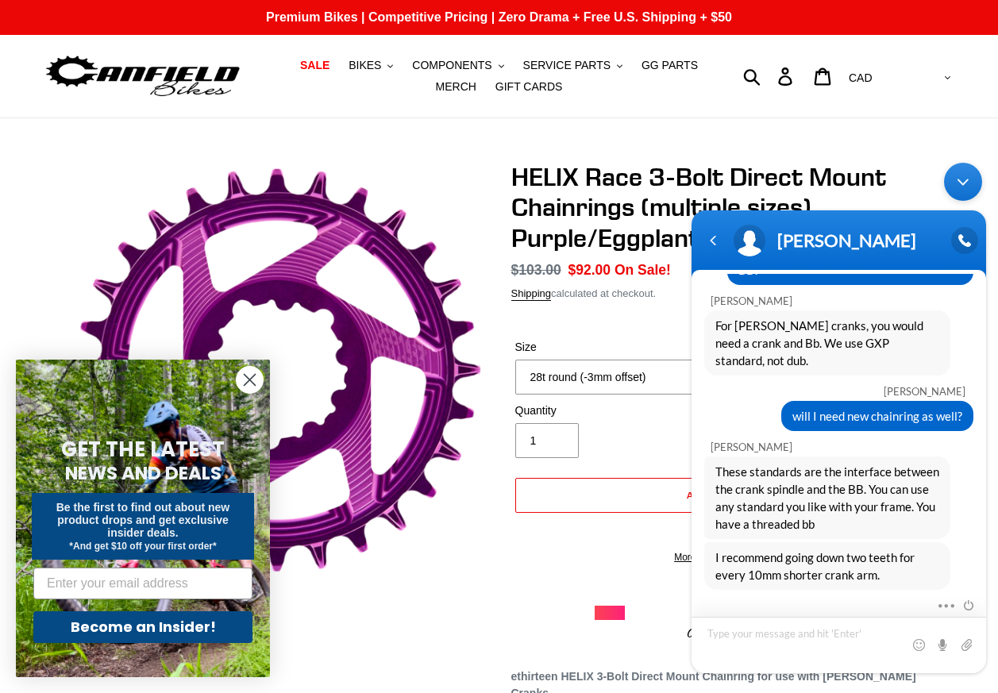
click at [764, 631] on textarea "Type your message and hit 'Enter'" at bounding box center [839, 645] width 295 height 56
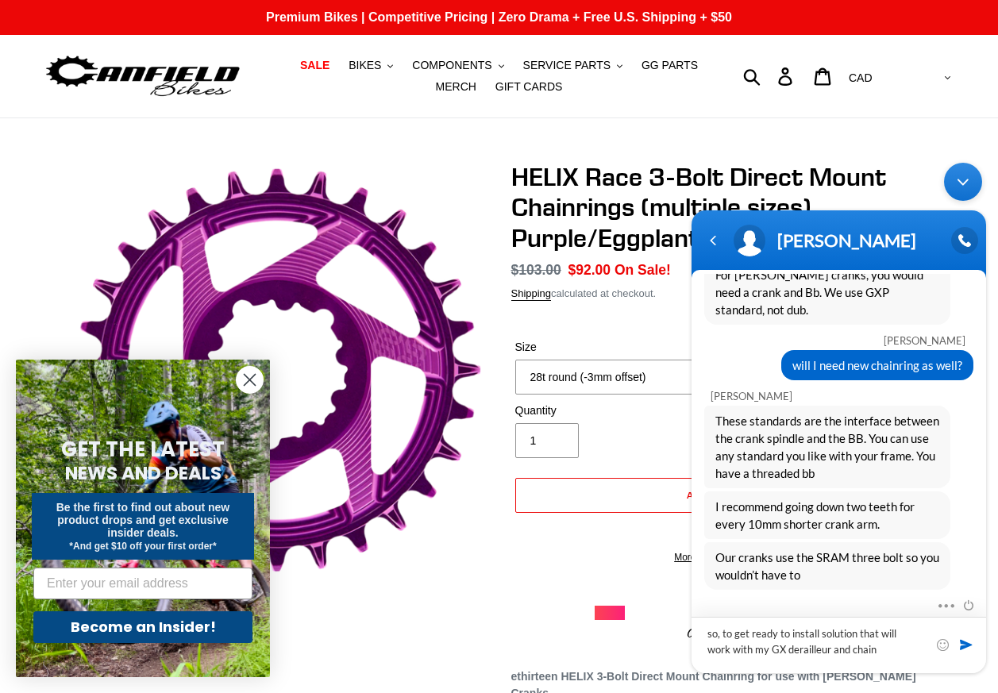
drag, startPoint x: 880, startPoint y: 651, endPoint x: 657, endPoint y: 630, distance: 224.2
click html "Lance Canfield Dombrovskyi Hi there, I have never purchased anything from Canfi…"
click at [772, 646] on textarea "ok, so just cranks and GXP BB. I already have SRAM GXP BB new in the box." at bounding box center [839, 645] width 295 height 56
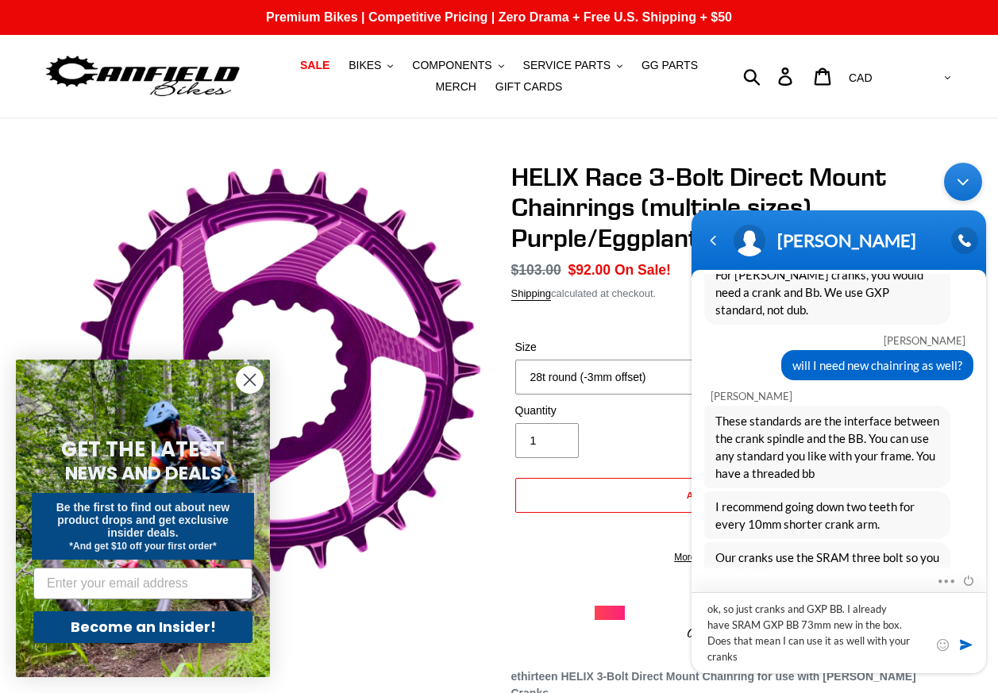
type textarea "ok, so just cranks and GXP BB. I already have SRAM GXP BB 73mm new in the box. …"
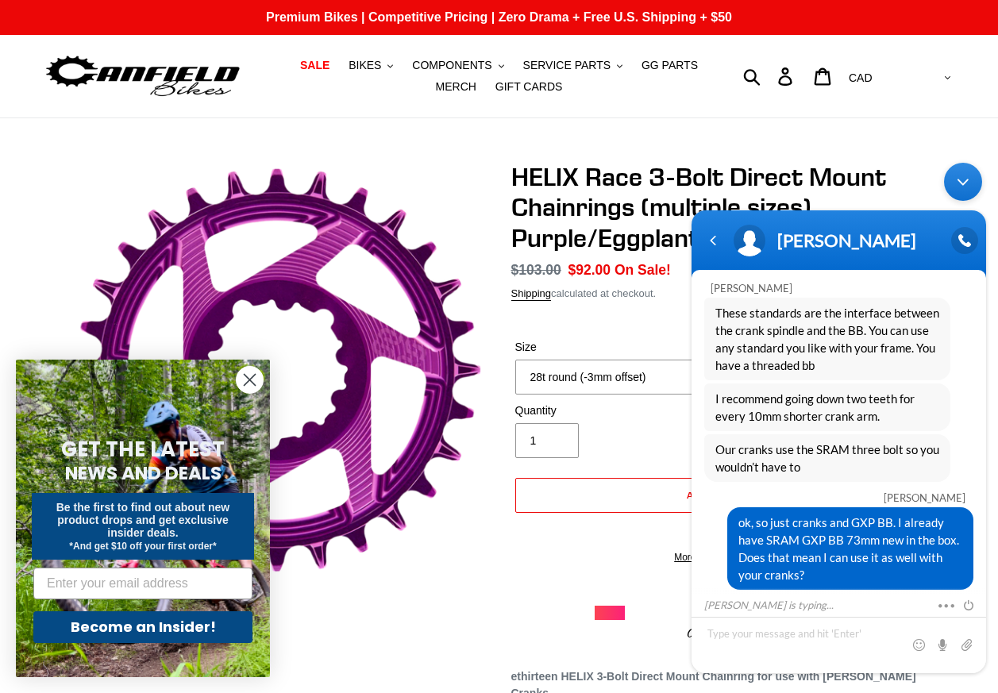
scroll to position [1202, 0]
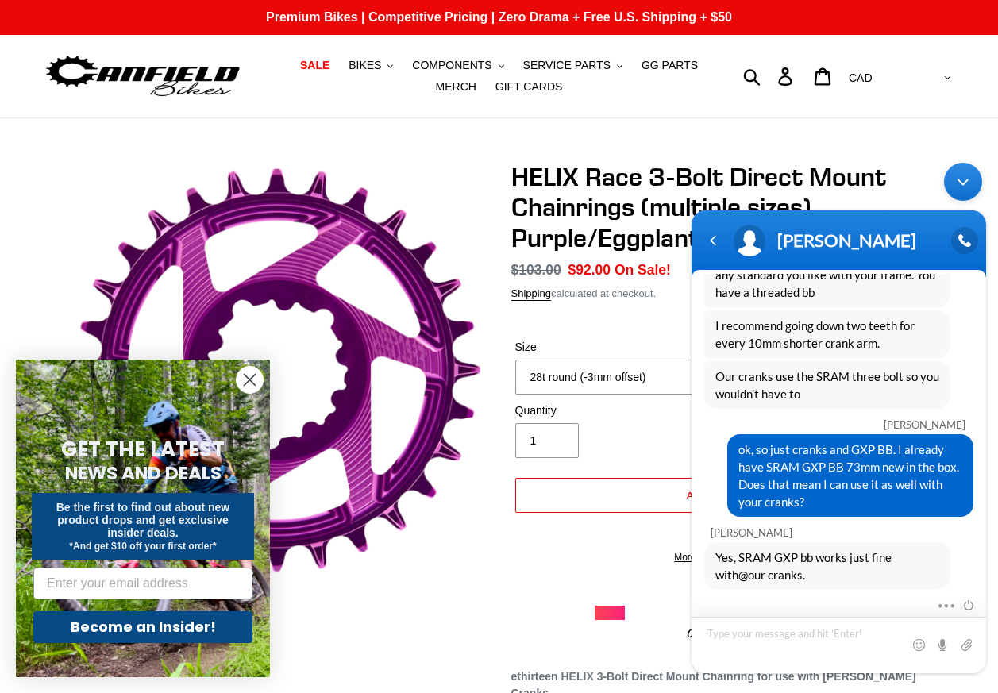
click at [754, 637] on textarea "Type your message and hit 'Enter'" at bounding box center [839, 645] width 295 height 56
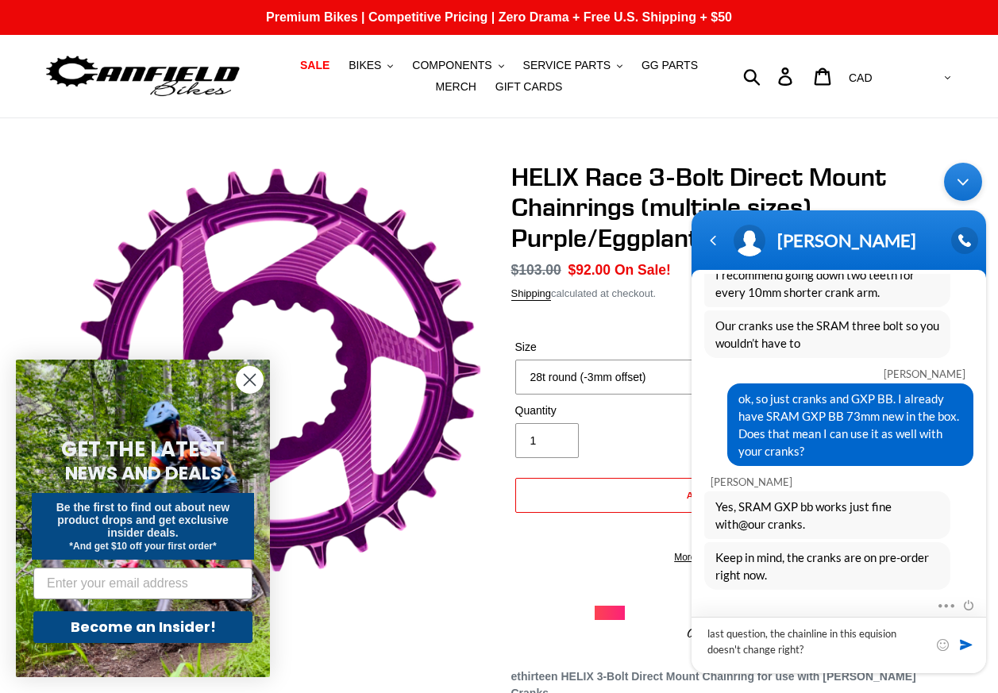
drag, startPoint x: 874, startPoint y: 637, endPoint x: 829, endPoint y: 646, distance: 45.5
click at [829, 646] on textarea "last question, the chainline in this equision doesn't change right?" at bounding box center [839, 645] width 295 height 56
drag, startPoint x: 813, startPoint y: 634, endPoint x: 753, endPoint y: 648, distance: 62.0
click at [752, 648] on textarea "last question, the chainline in this equision doesn't change right?" at bounding box center [839, 645] width 295 height 56
click at [877, 633] on textarea "last question, the chainline in this equision doesn't change right?" at bounding box center [839, 645] width 295 height 56
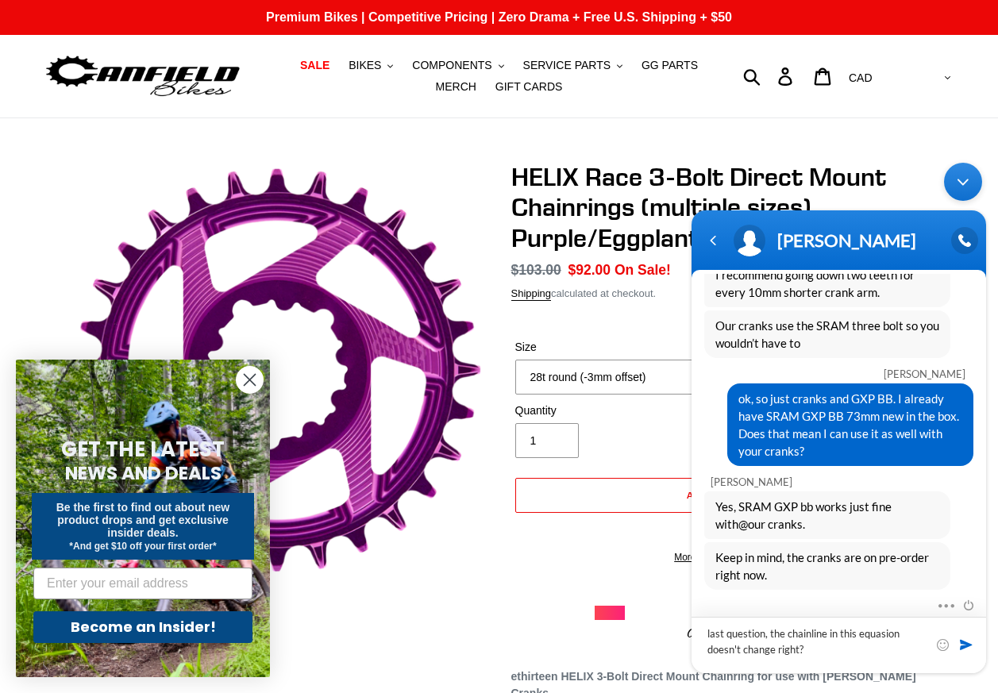
click at [908, 636] on textarea "last question, the chainline in this equasion doesn't change right?" at bounding box center [839, 645] width 295 height 56
click at [827, 635] on textarea "last question, the chainline in this equasion doesn't change right?" at bounding box center [839, 645] width 295 height 56
click at [877, 634] on textarea "last question, the chainline in this equasion doesn't change right?" at bounding box center [839, 645] width 295 height 56
click at [851, 654] on textarea "last question, the chainline in this equasion doesn't change right?" at bounding box center [839, 645] width 295 height 56
drag, startPoint x: 875, startPoint y: 639, endPoint x: 865, endPoint y: 655, distance: 19.6
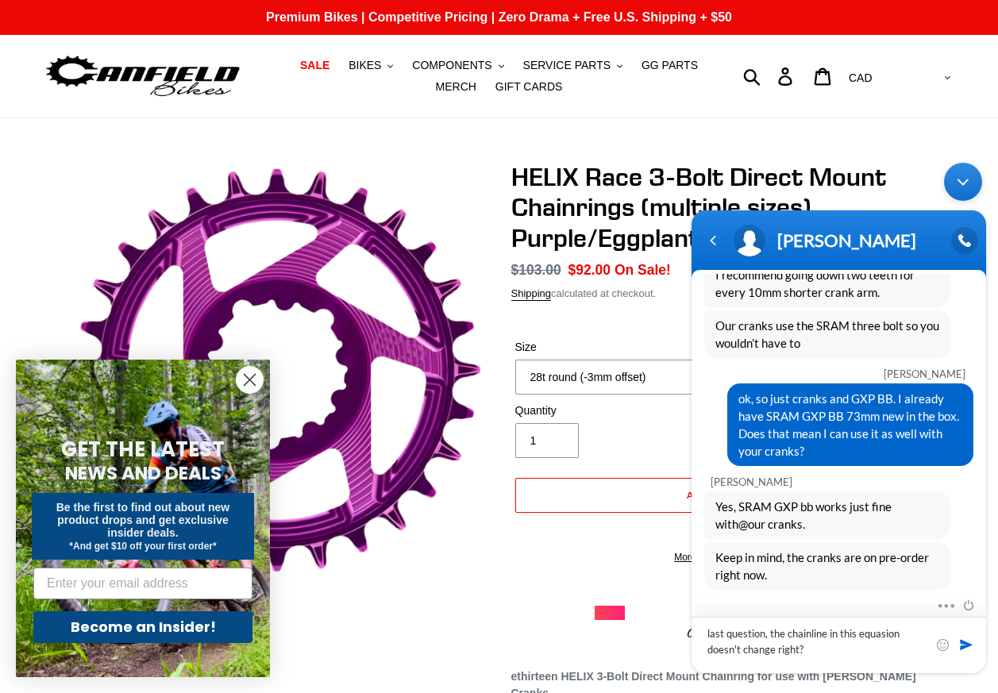
click at [865, 655] on textarea "last question, the chainline in this equasion doesn't change right?" at bounding box center [839, 645] width 295 height 56
click at [866, 637] on textarea "last question, the chainline in this equasion doesn't change right?" at bounding box center [839, 645] width 295 height 56
click at [840, 649] on textarea "last question, the chainline in this situation doesn't change right?" at bounding box center [839, 645] width 295 height 56
type textarea "last question, the chainline in this situation doesn't change right? It's dicta…"
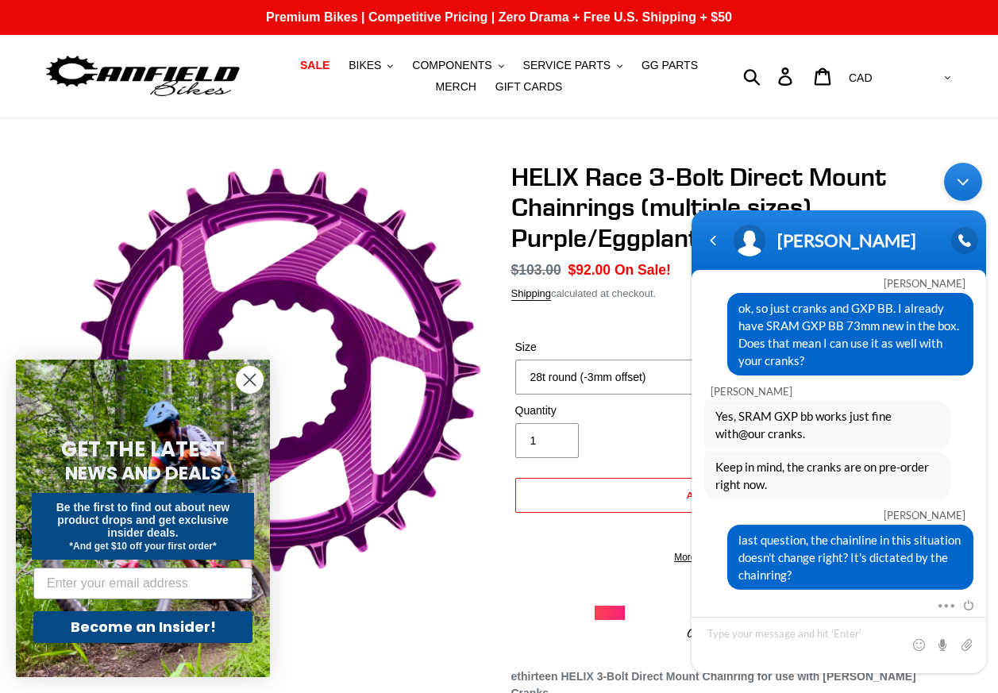
scroll to position [1468, 0]
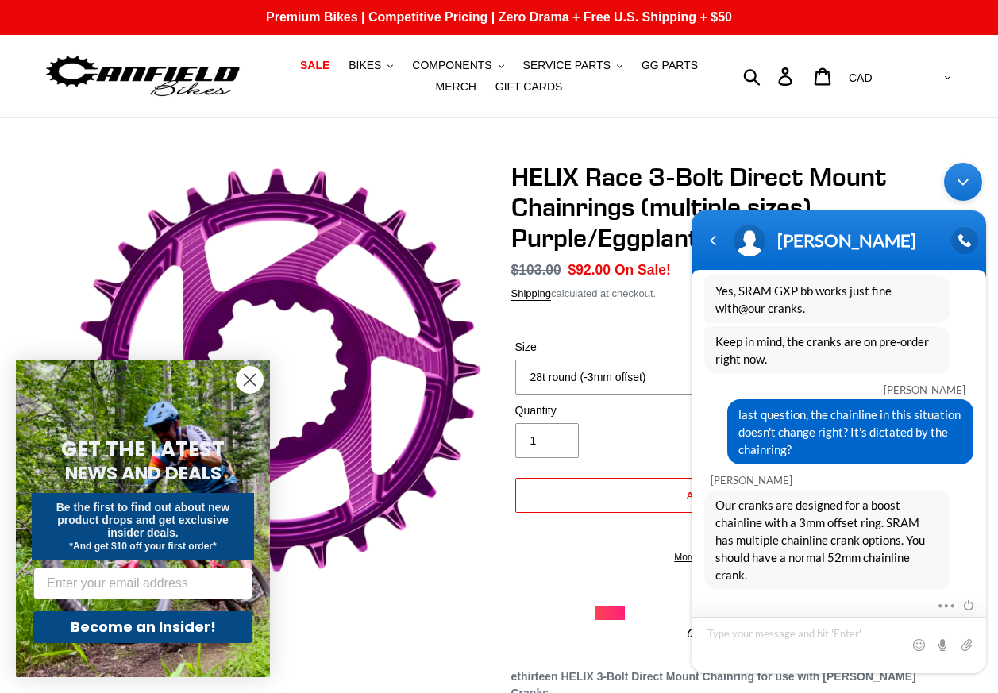
click at [743, 644] on textarea "Type your message and hit 'Enter'" at bounding box center [839, 645] width 295 height 56
type textarea "yes, 52mm as per revel. That is same as yours?"
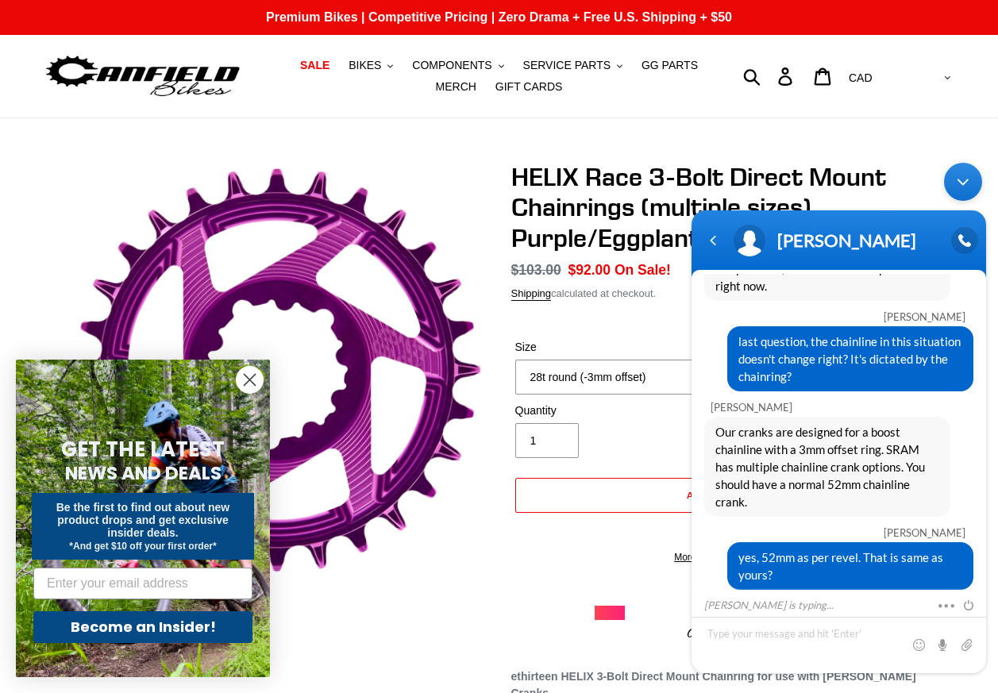
scroll to position [1615, 0]
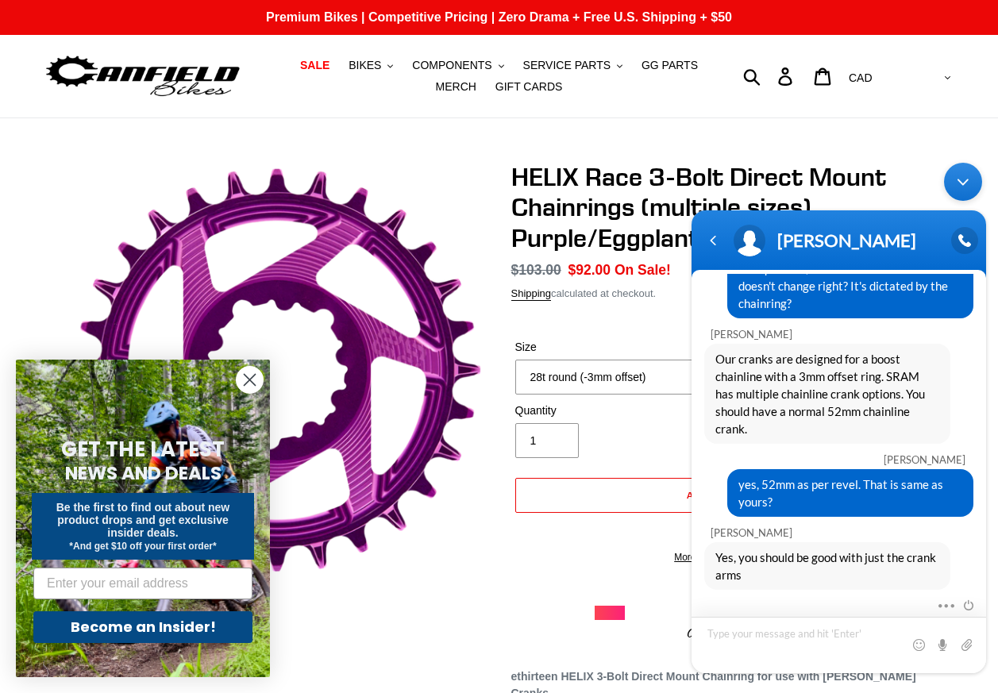
click at [788, 637] on textarea "Type your message and hit 'Enter'" at bounding box center [839, 645] width 295 height 56
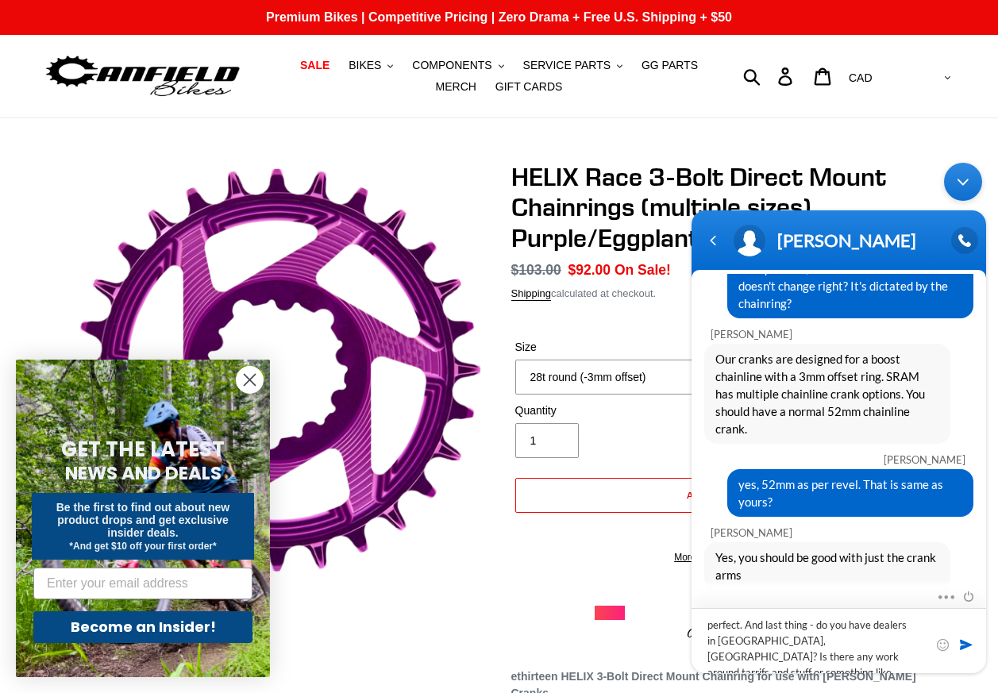
scroll to position [0, 0]
type textarea "perfect. And last thing - do you have dealers in [GEOGRAPHIC_DATA], [GEOGRAPHIC…"
click at [967, 641] on span at bounding box center [967, 645] width 16 height 16
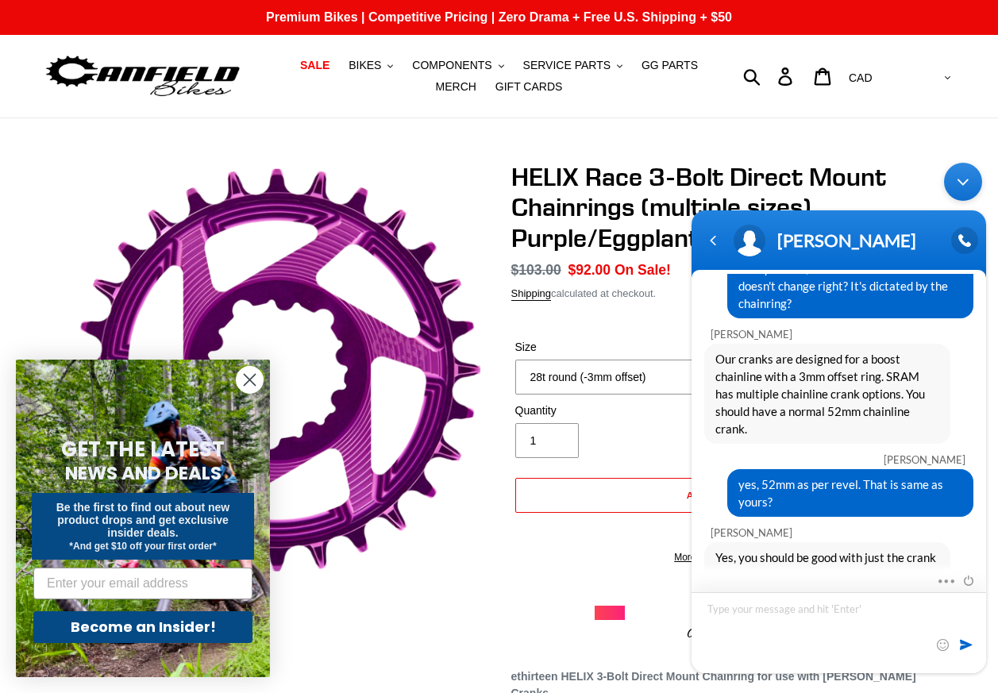
scroll to position [1740, 0]
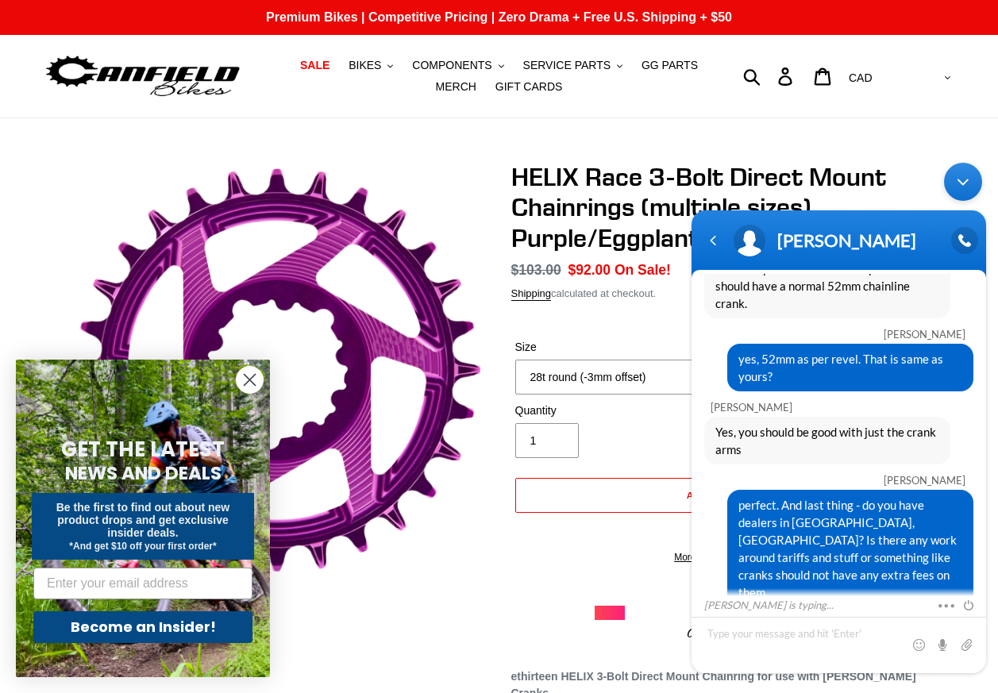
click at [253, 380] on circle "Close dialog" at bounding box center [250, 380] width 26 height 26
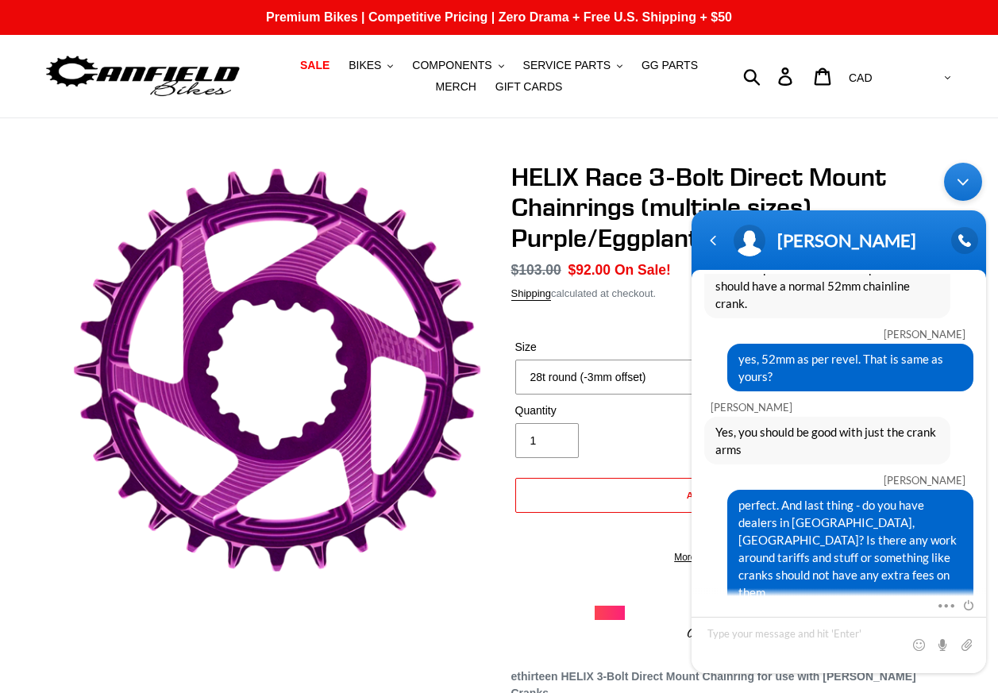
scroll to position [1866, 0]
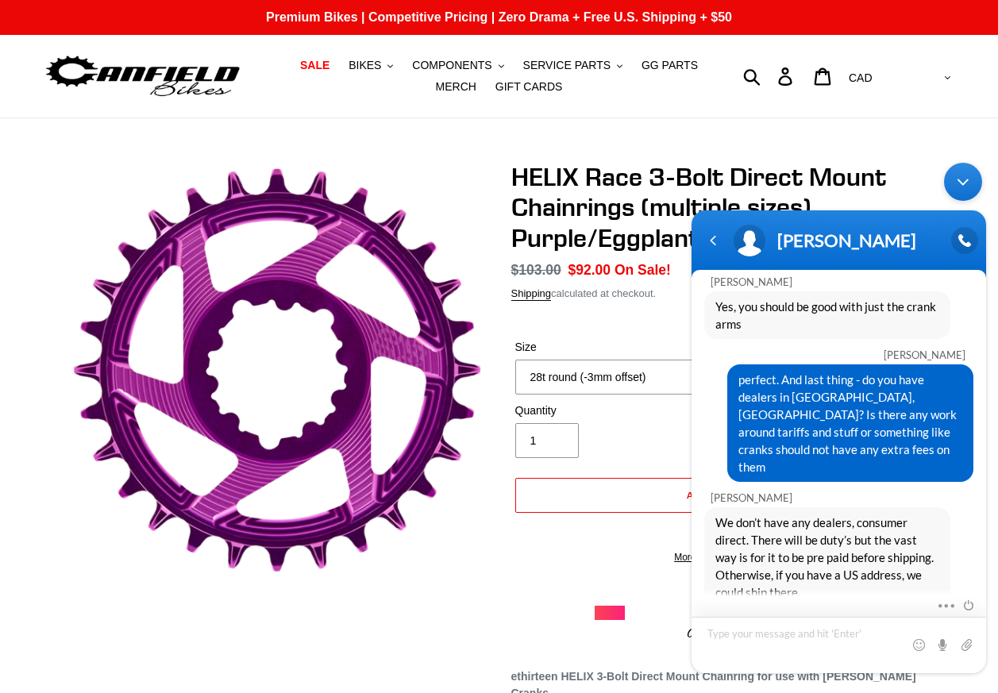
click at [764, 635] on textarea "Type your message and hit 'Enter'" at bounding box center [839, 645] width 295 height 56
type textarea "[PERSON_NAME]. Thank you very much"
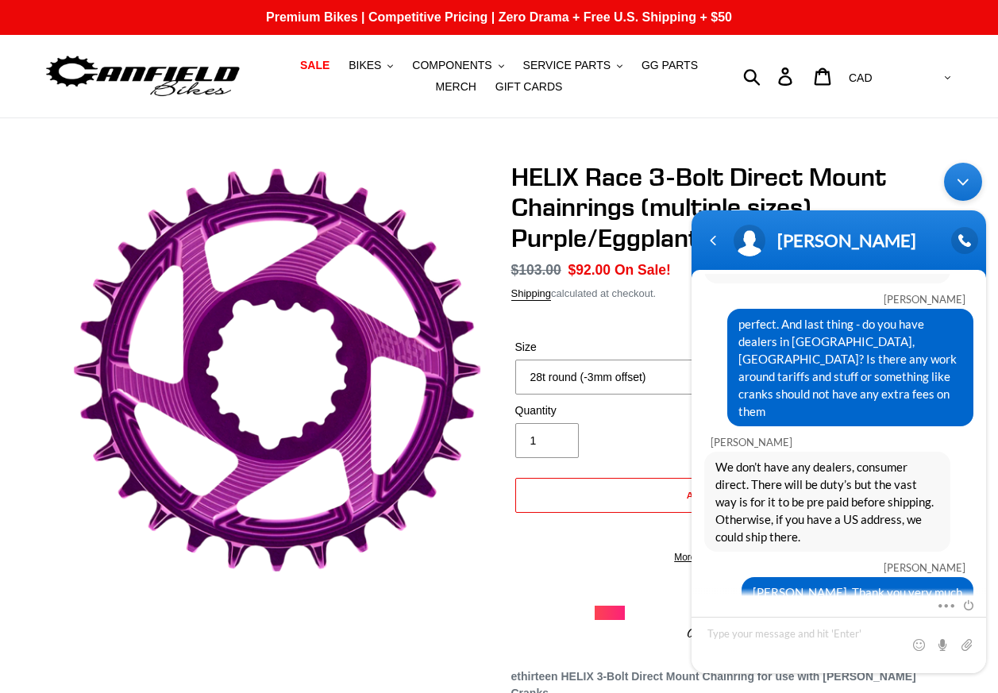
scroll to position [1977, 0]
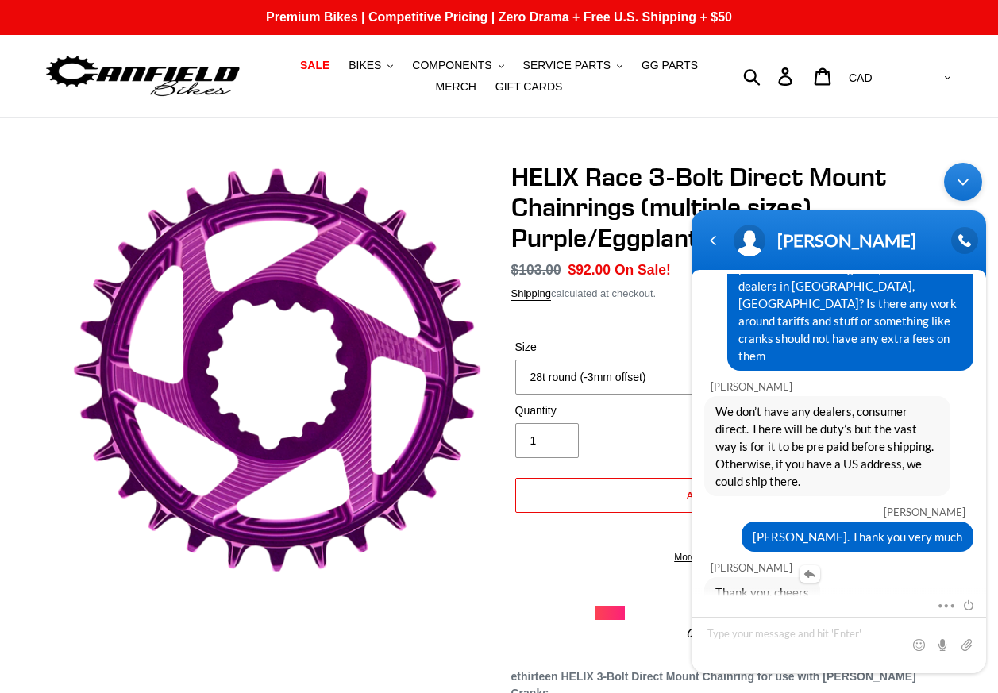
click at [768, 584] on span "Thank you, cheers" at bounding box center [763, 592] width 94 height 17
click at [717, 243] on div "Navigation go back" at bounding box center [713, 241] width 24 height 24
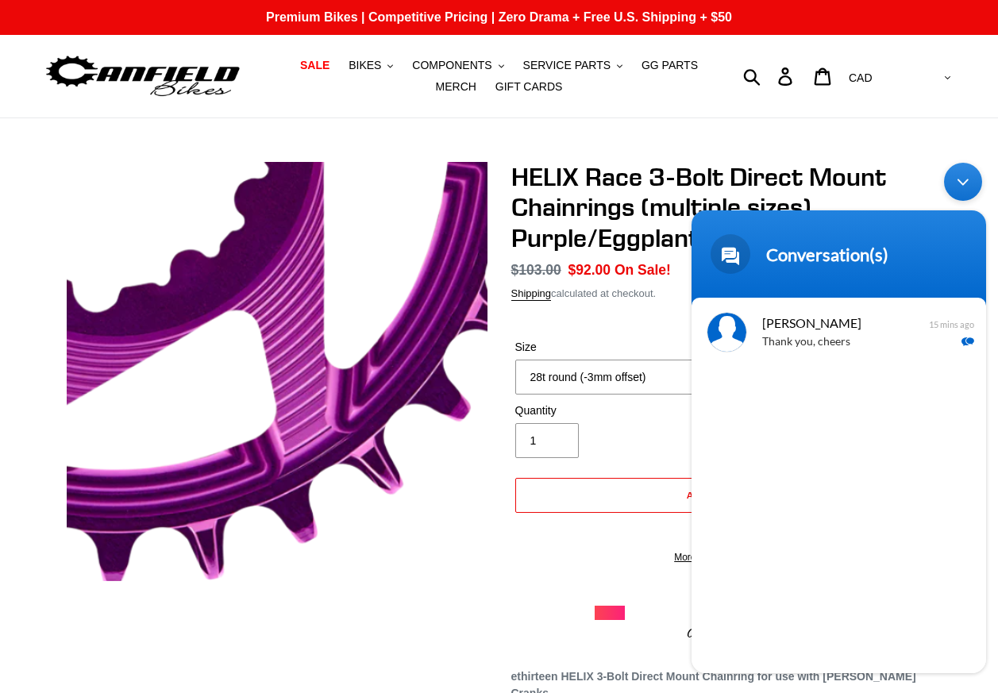
click at [412, 571] on img at bounding box center [113, 134] width 929 height 918
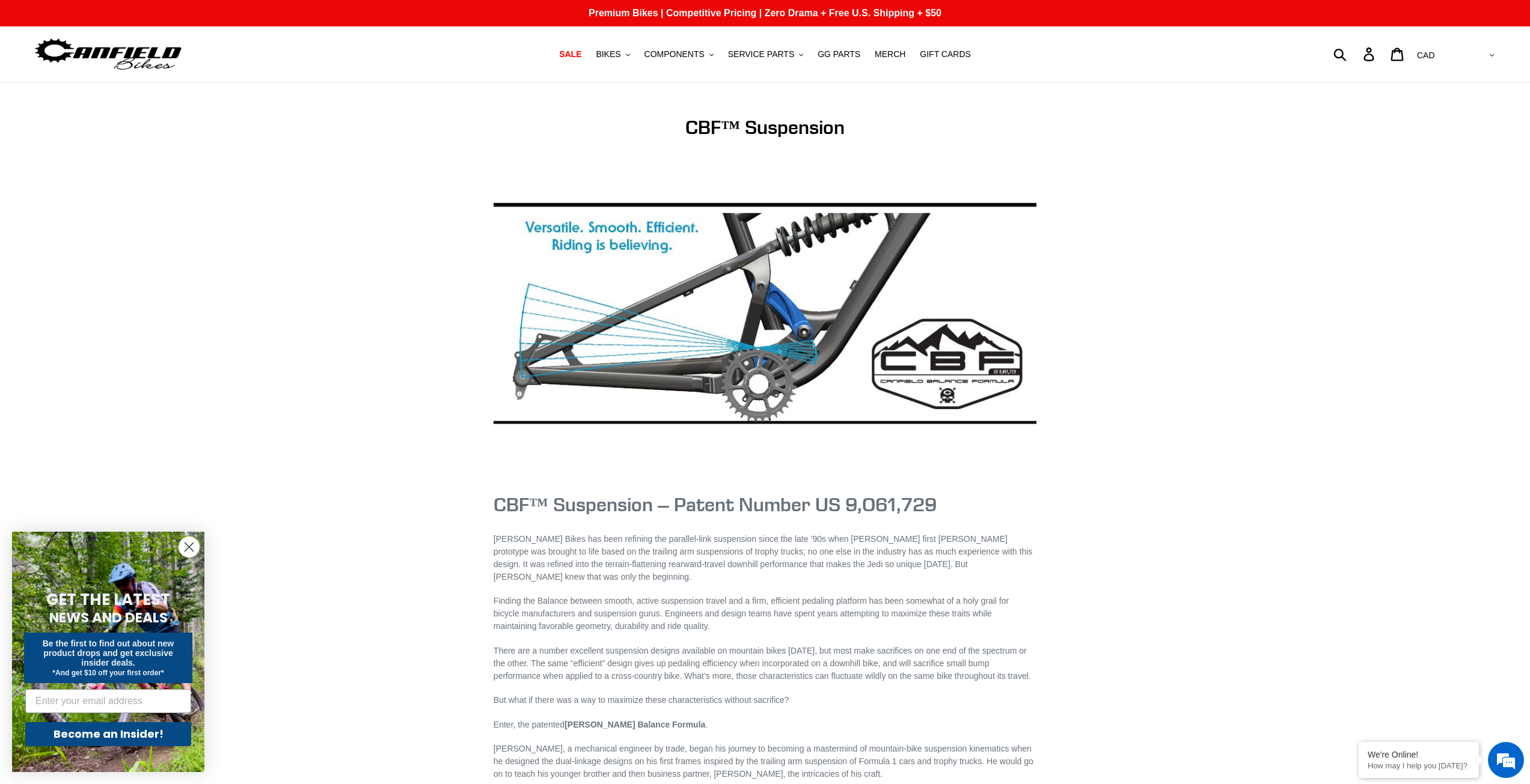
scroll to position [1178, 0]
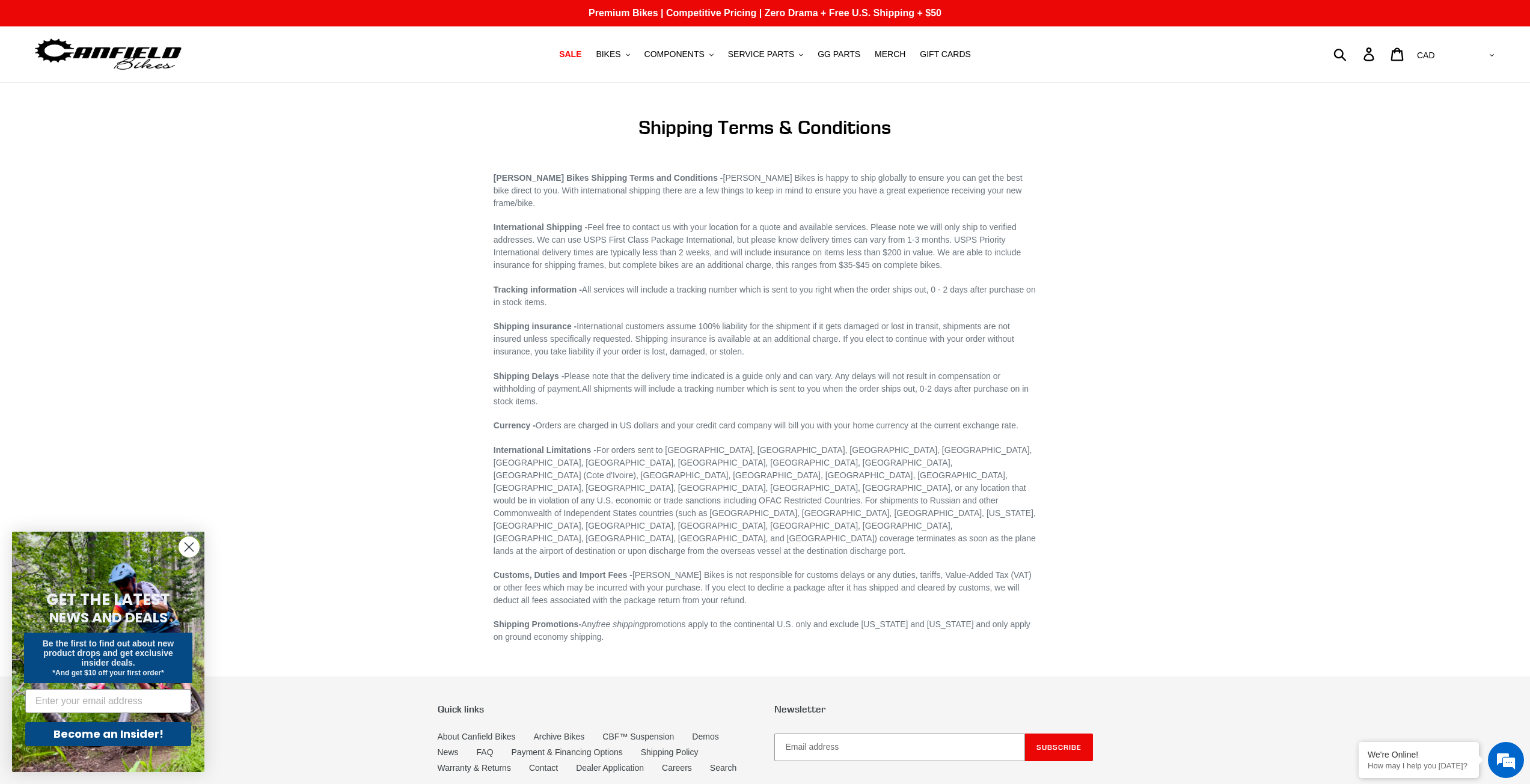
scroll to position [1178, 0]
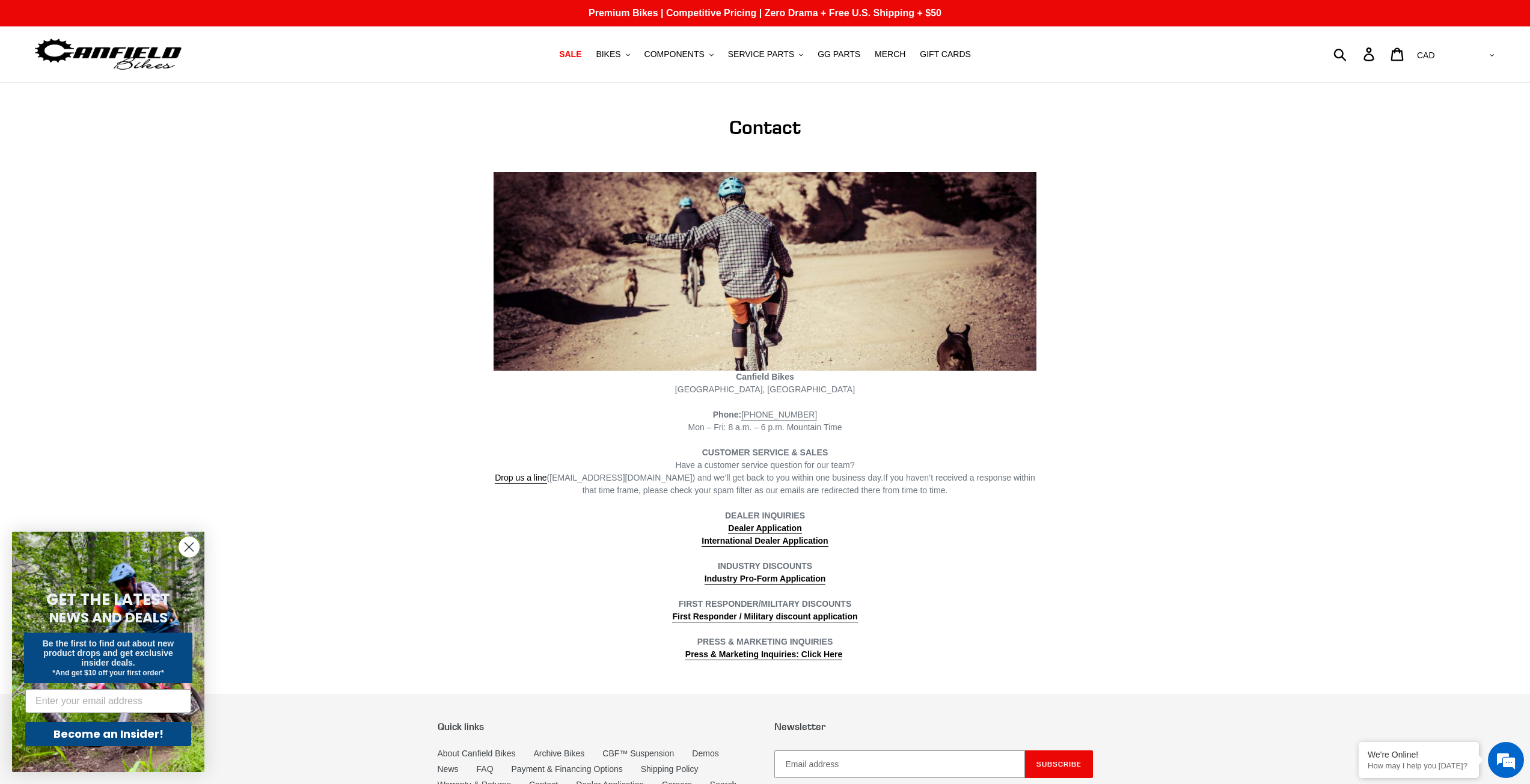
scroll to position [1178, 0]
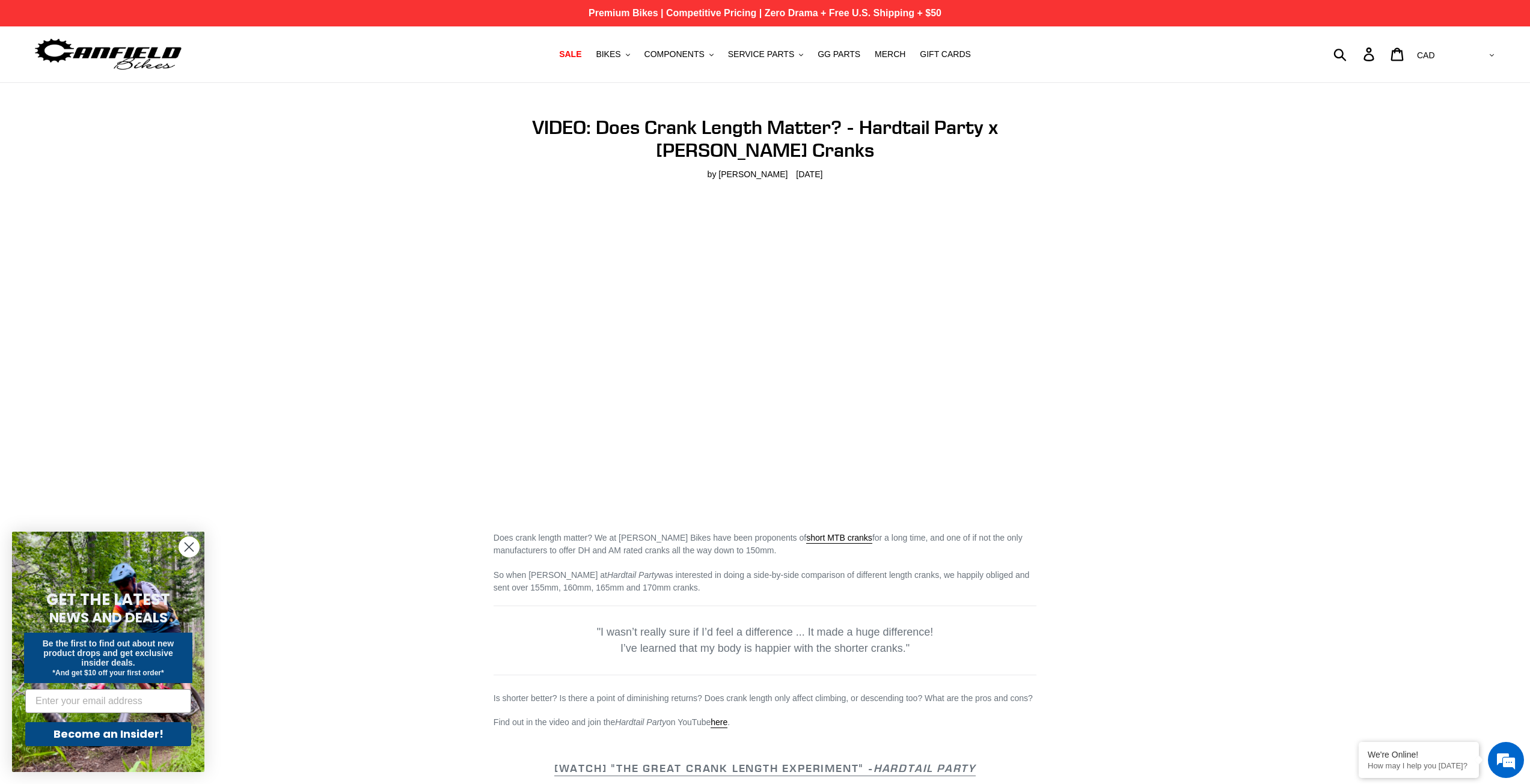
scroll to position [1503, 0]
